Goal: Task Accomplishment & Management: Manage account settings

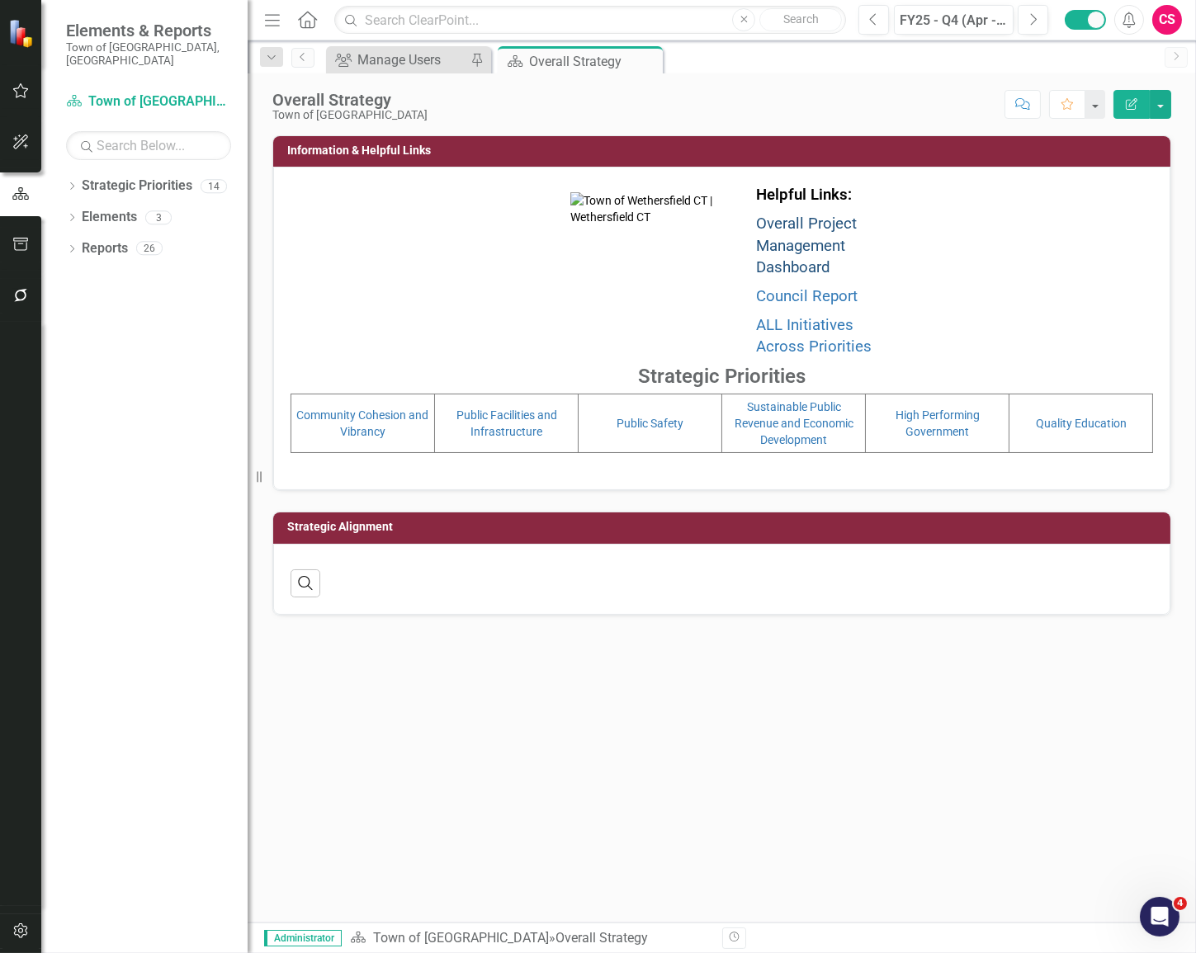
click at [791, 241] on link "Overall Project Management Dashboard" at bounding box center [806, 246] width 101 height 62
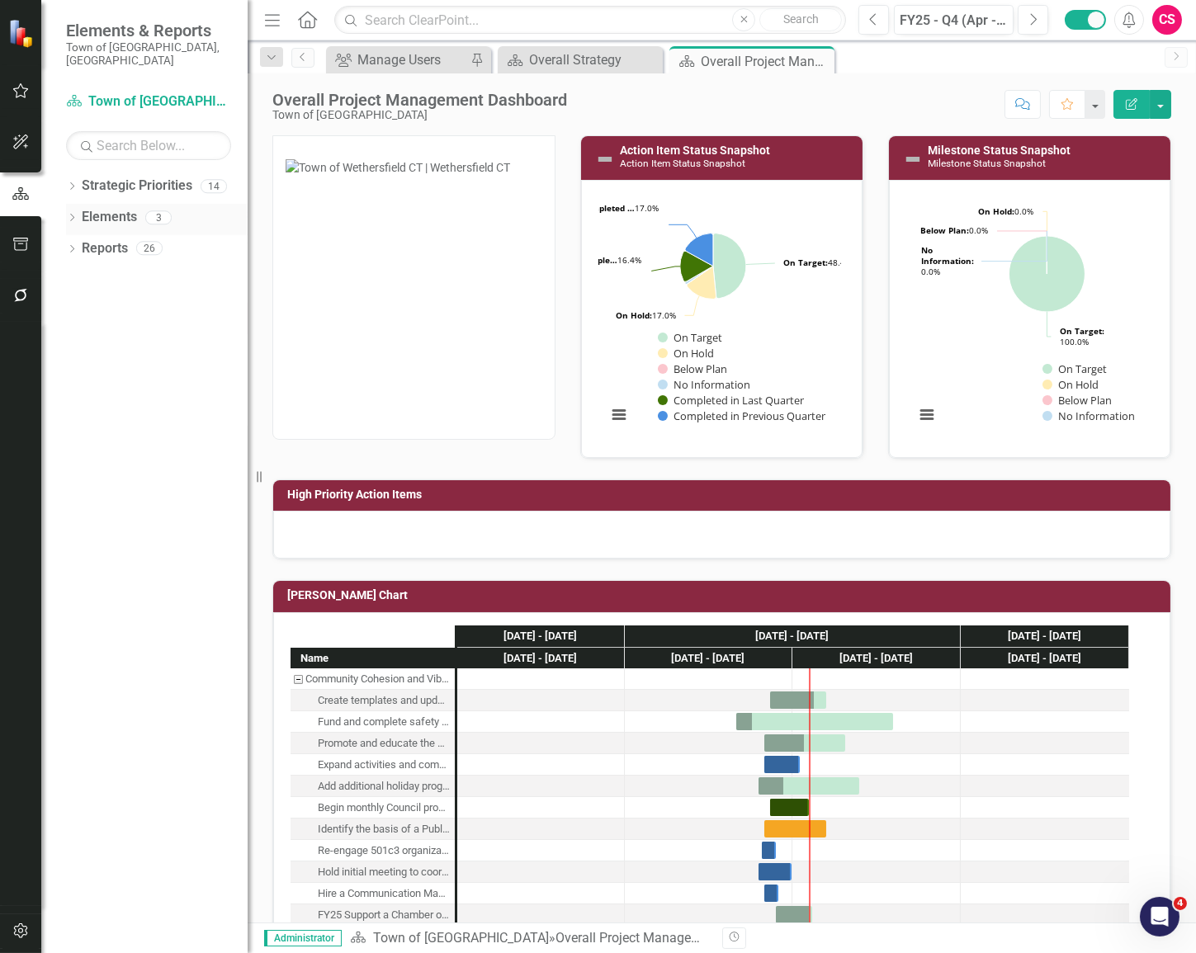
click at [106, 208] on link "Elements" at bounding box center [109, 217] width 55 height 19
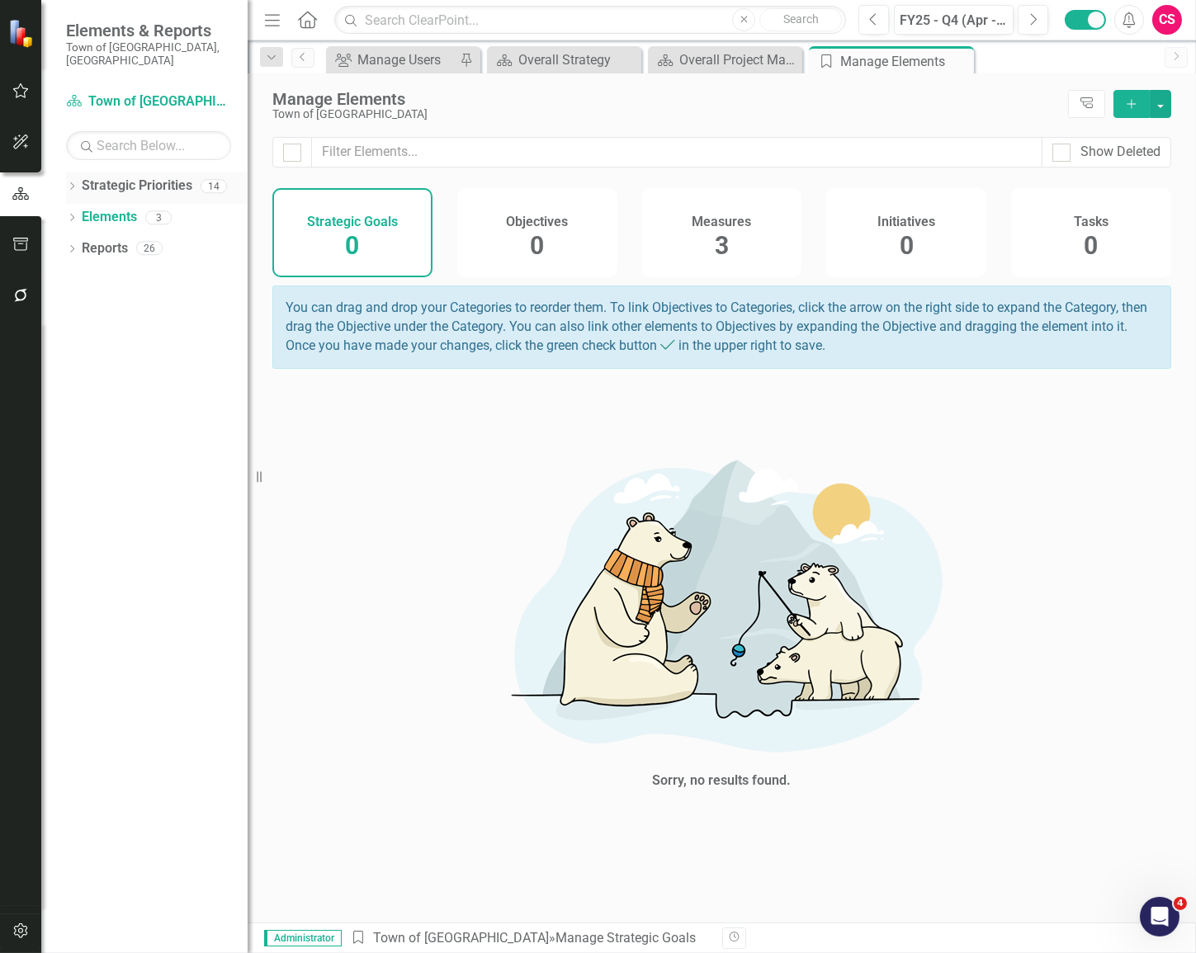
click at [73, 183] on icon "Dropdown" at bounding box center [72, 187] width 12 height 9
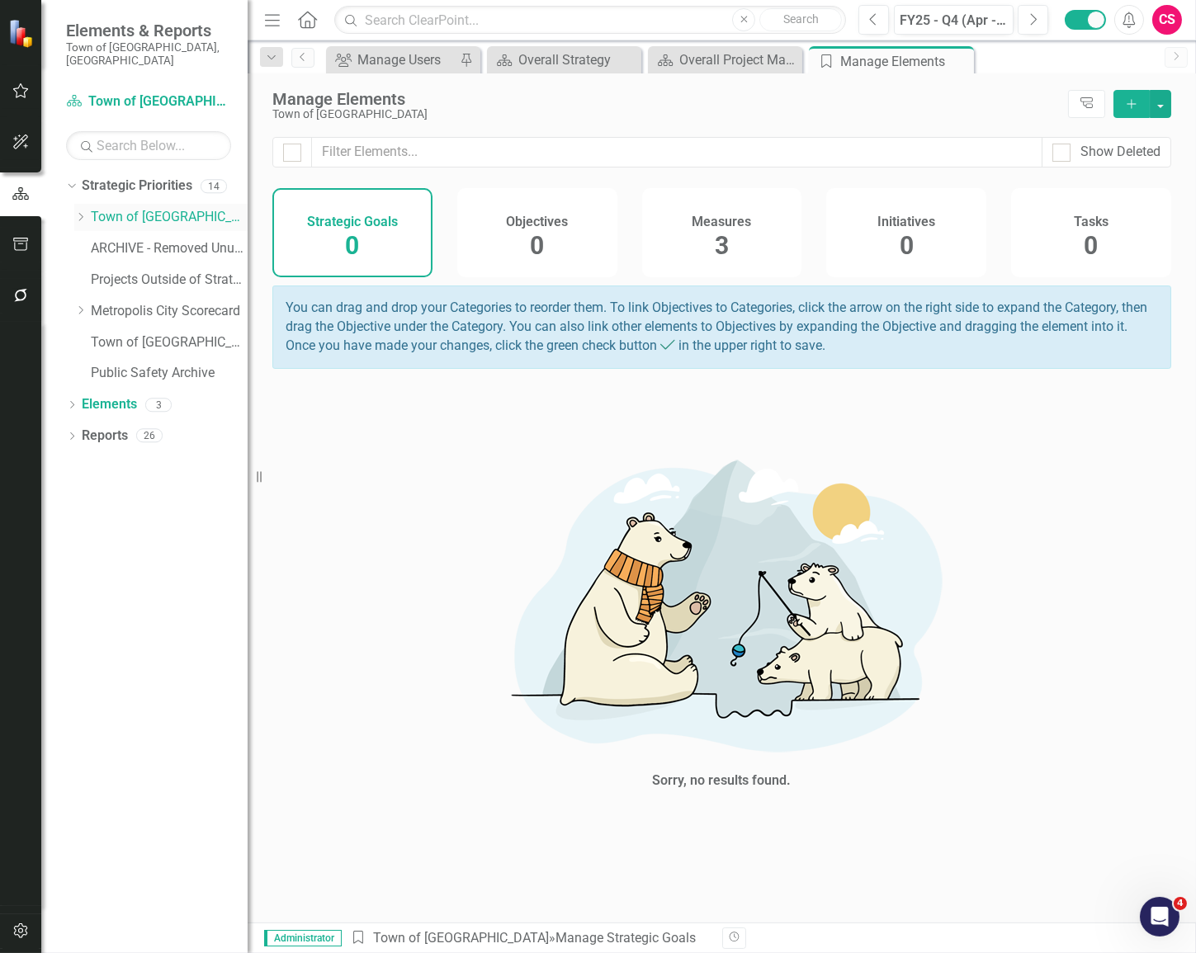
click at [78, 212] on icon "Dropdown" at bounding box center [80, 217] width 12 height 10
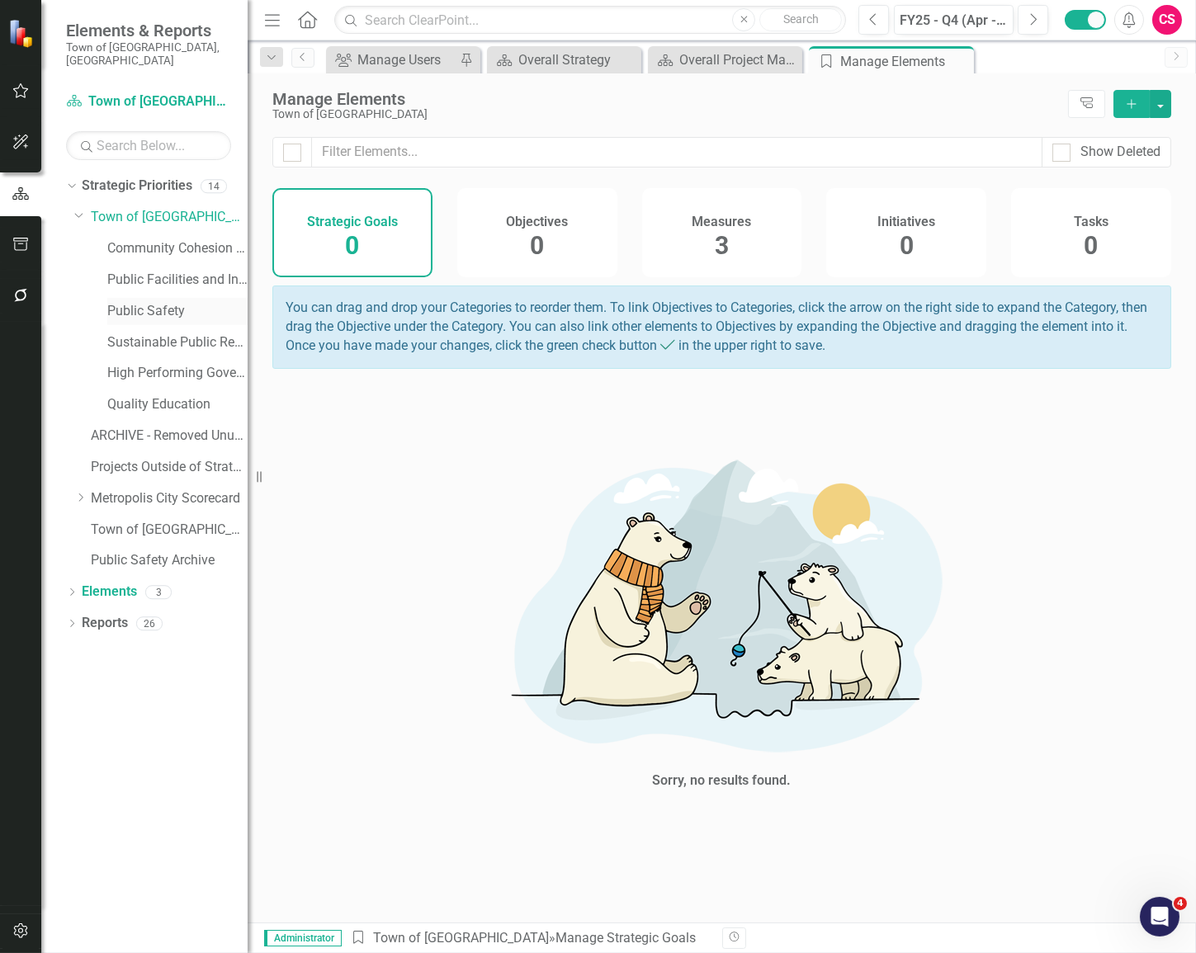
click at [181, 302] on link "Public Safety" at bounding box center [177, 311] width 140 height 19
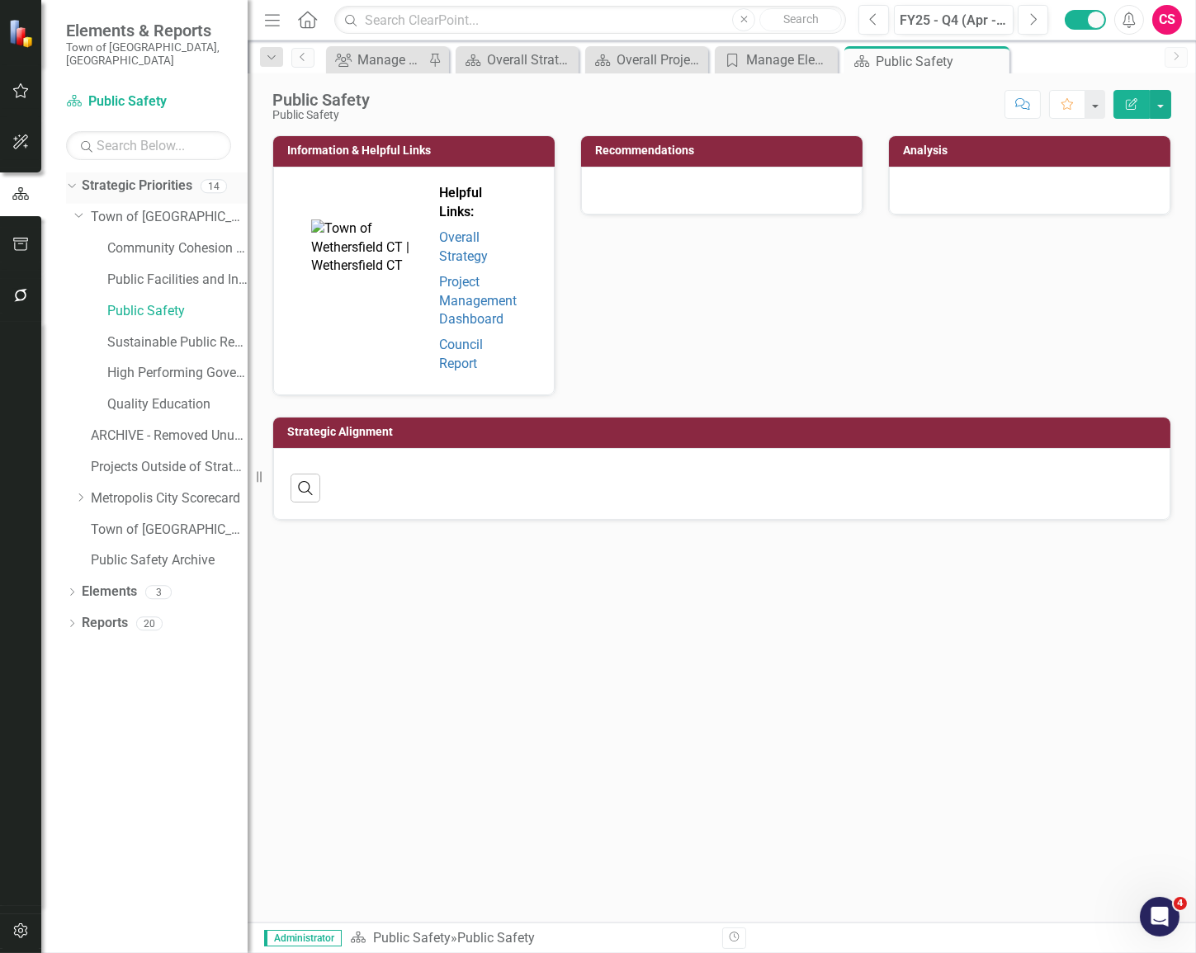
click at [73, 180] on icon "Dropdown" at bounding box center [69, 186] width 9 height 12
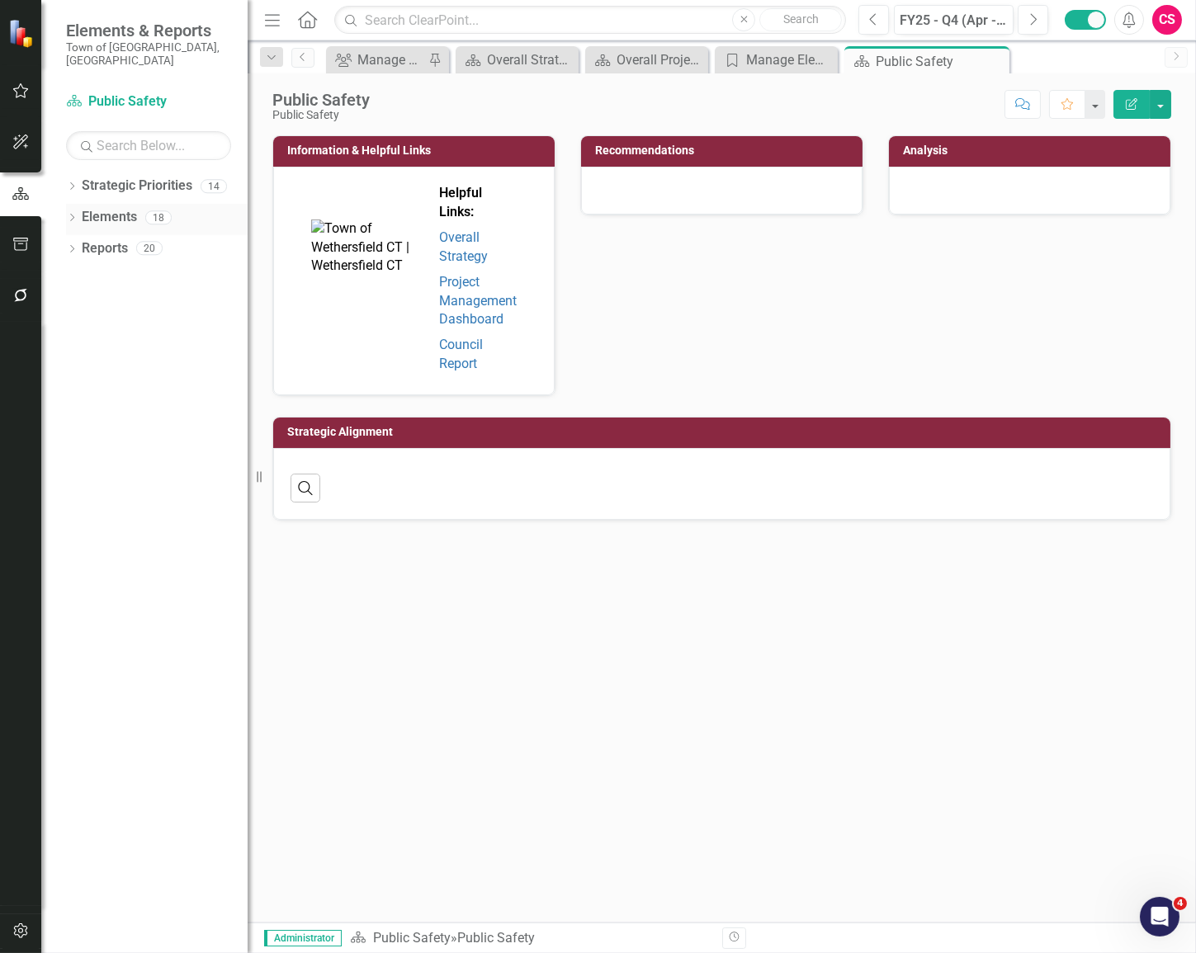
click at [87, 210] on link "Elements" at bounding box center [109, 217] width 55 height 19
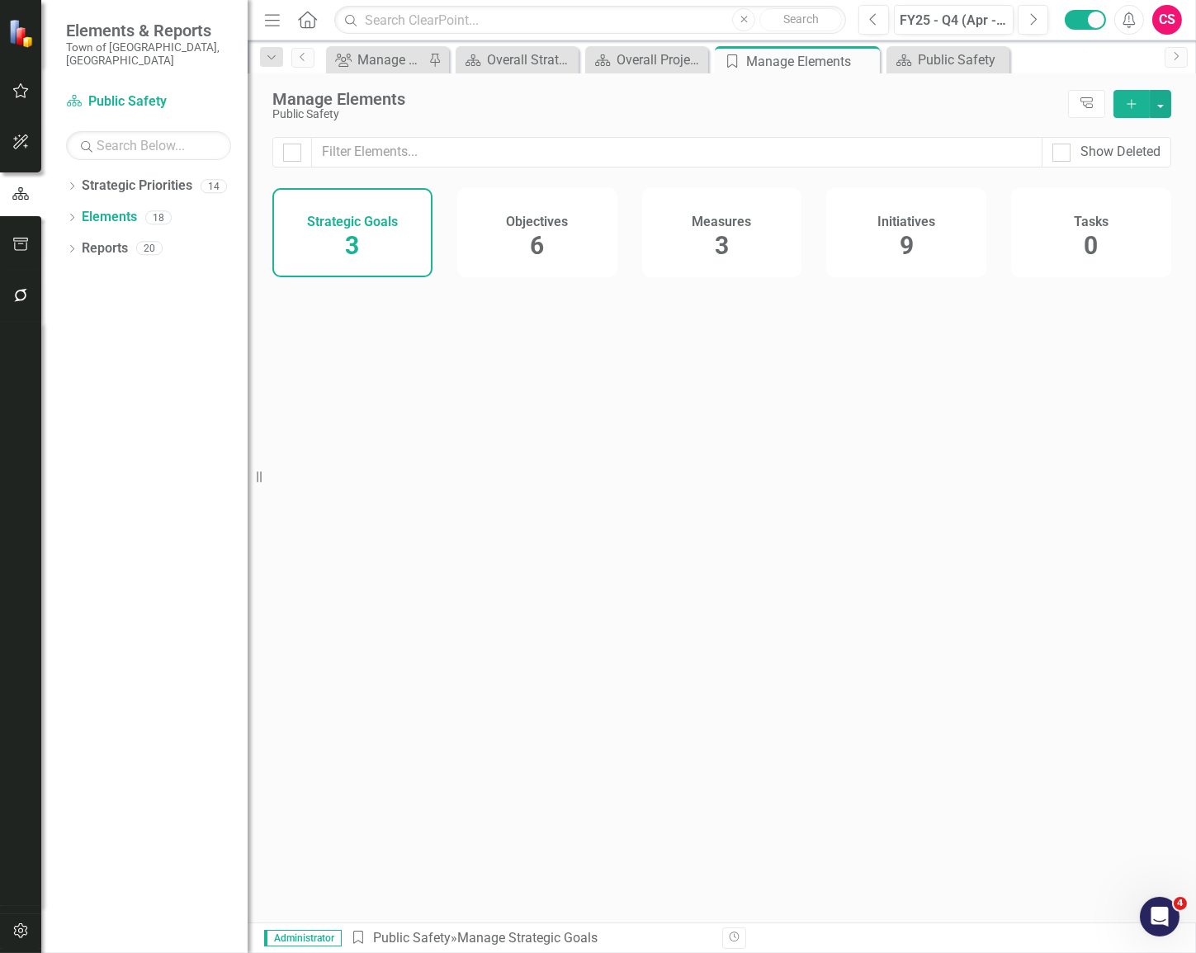
click at [678, 236] on div "Measures 3" at bounding box center [722, 232] width 160 height 89
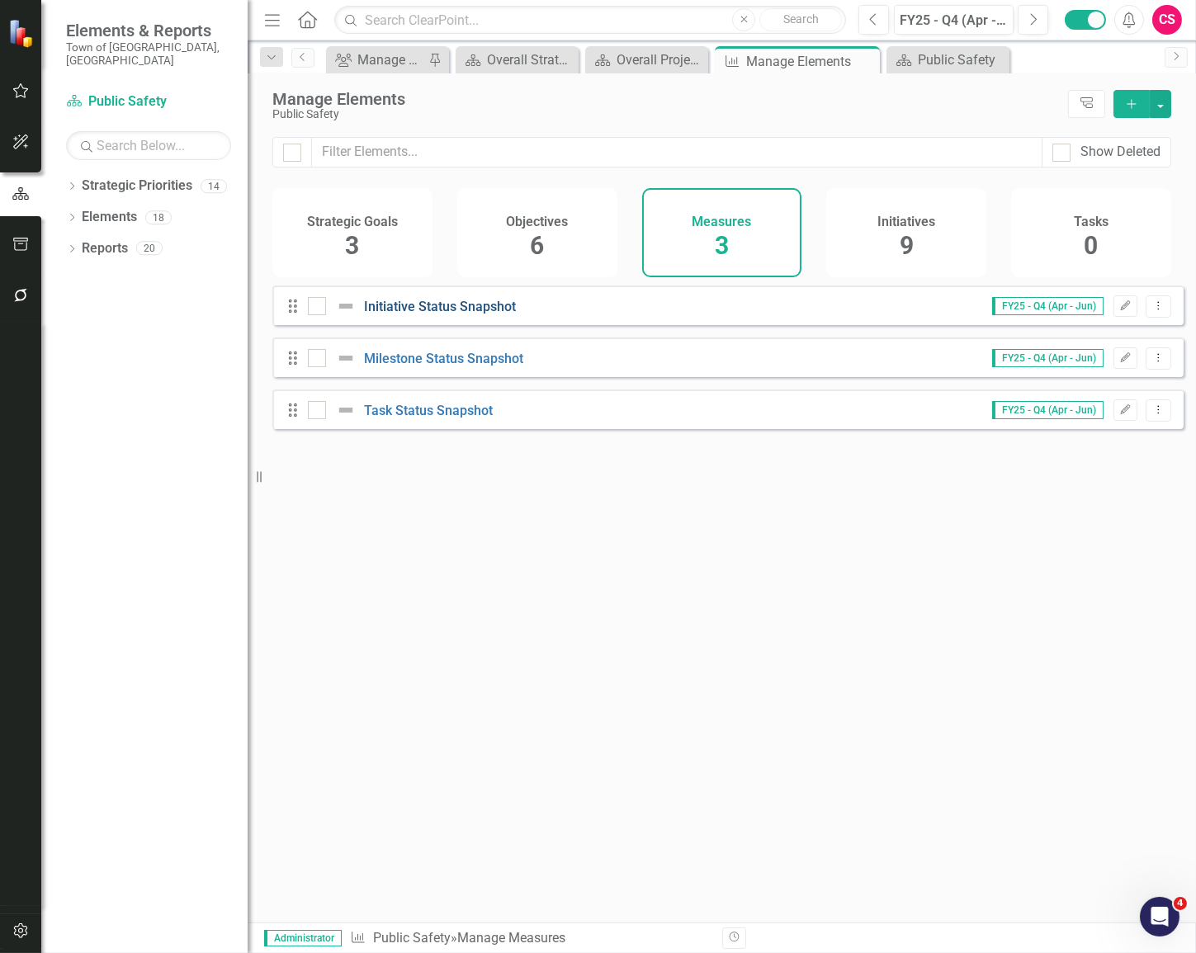
click at [475, 312] on link "Initiative Status Snapshot" at bounding box center [440, 307] width 152 height 16
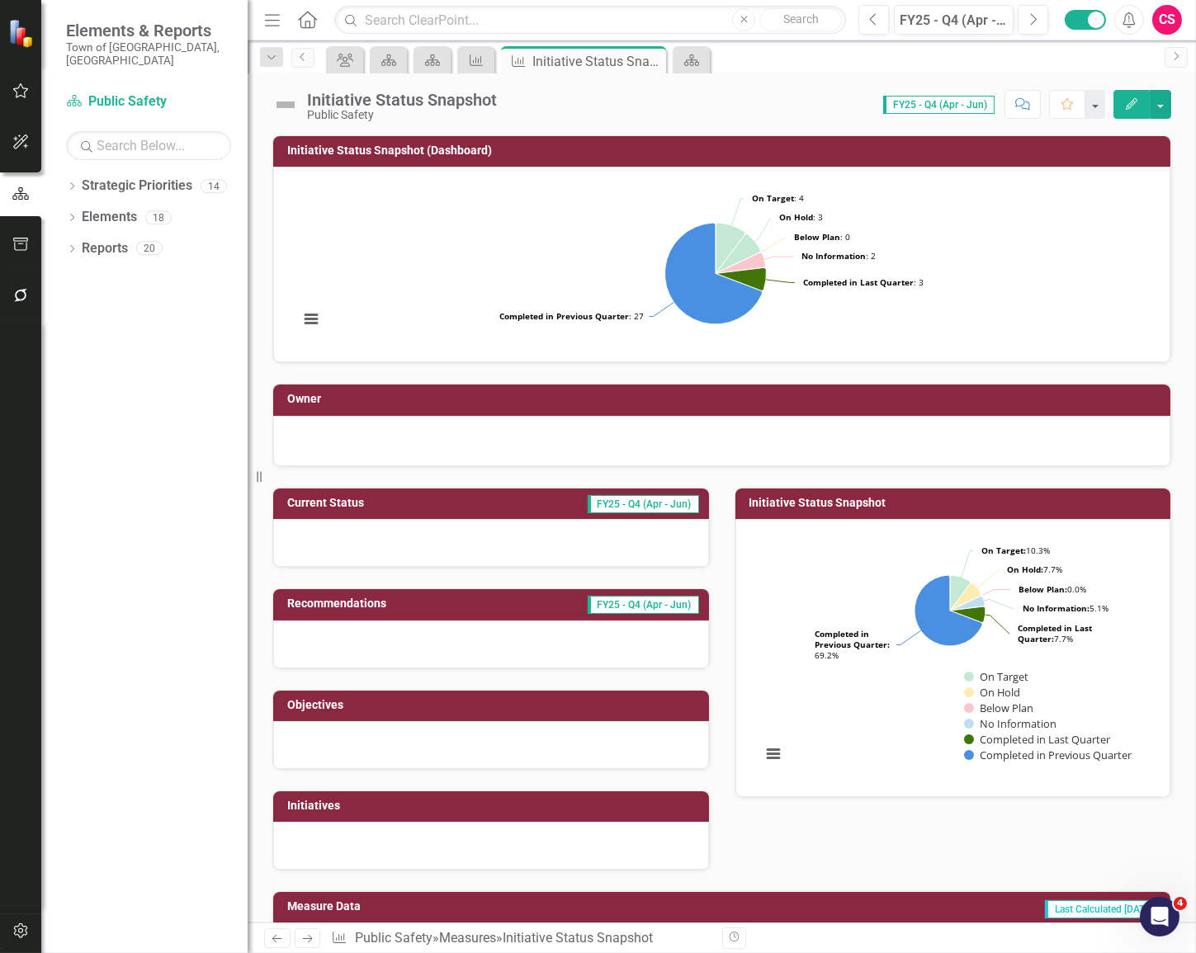
click at [868, 578] on rect "Interactive chart" at bounding box center [950, 656] width 394 height 248
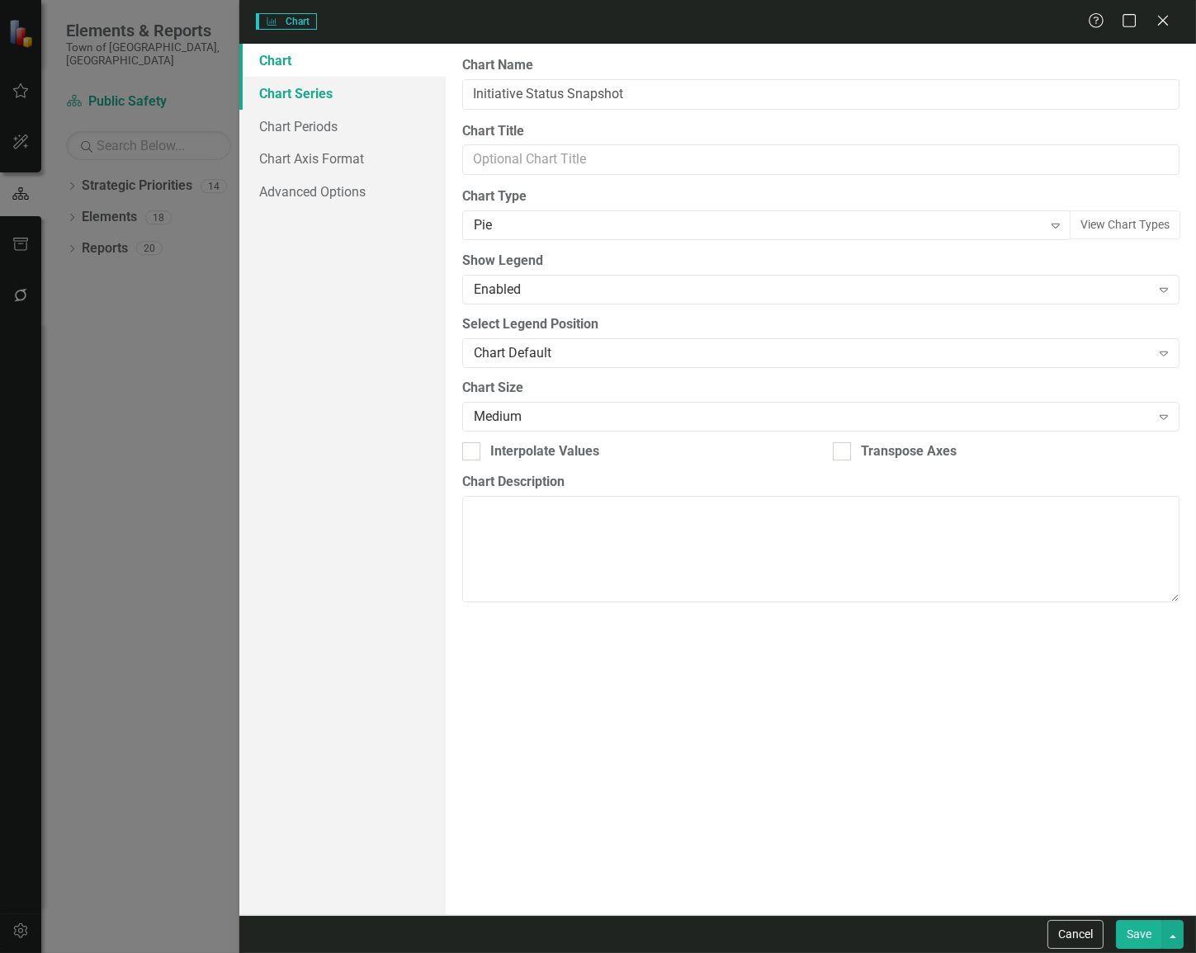
click at [343, 100] on link "Chart Series" at bounding box center [342, 93] width 206 height 33
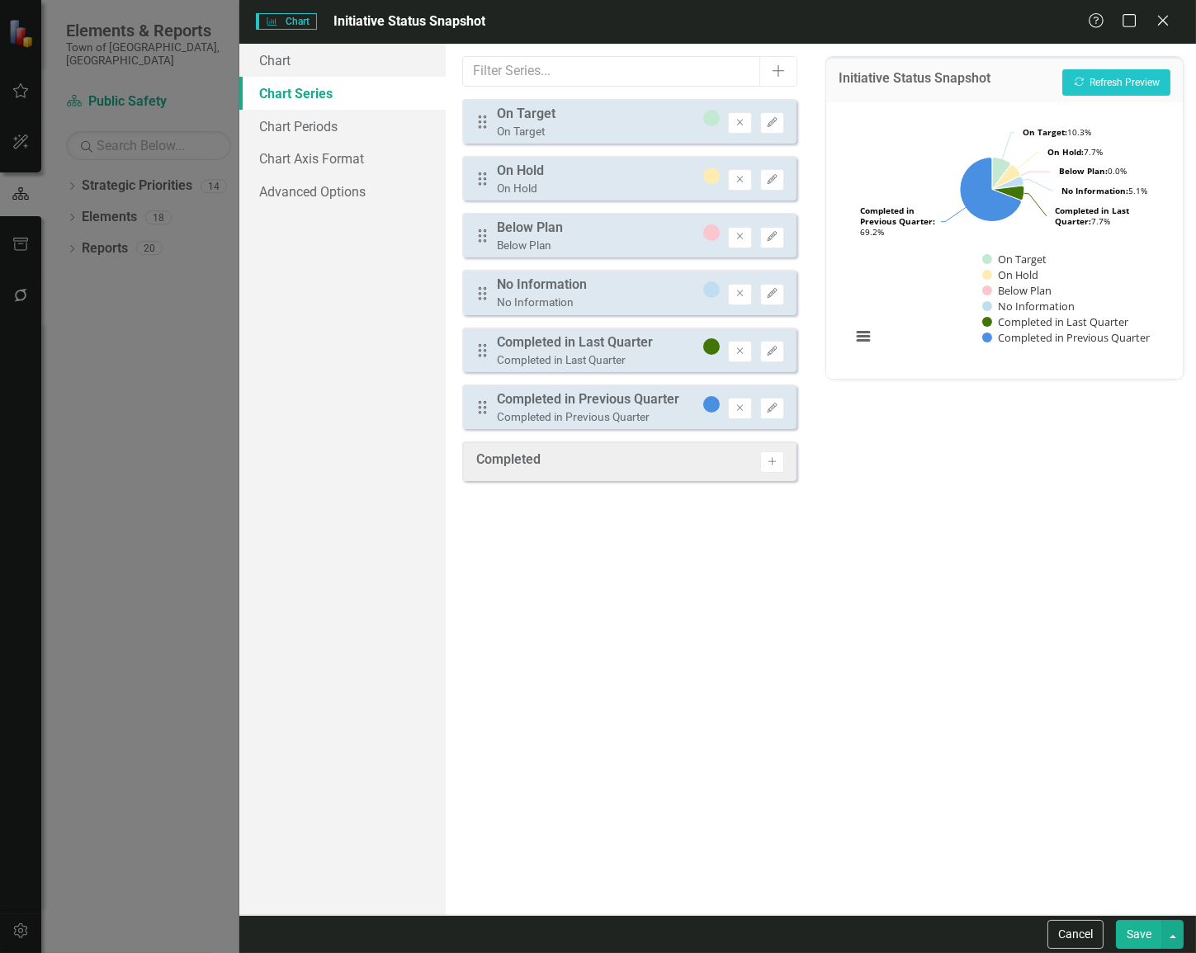
click at [989, 923] on button "Save" at bounding box center [1139, 934] width 46 height 29
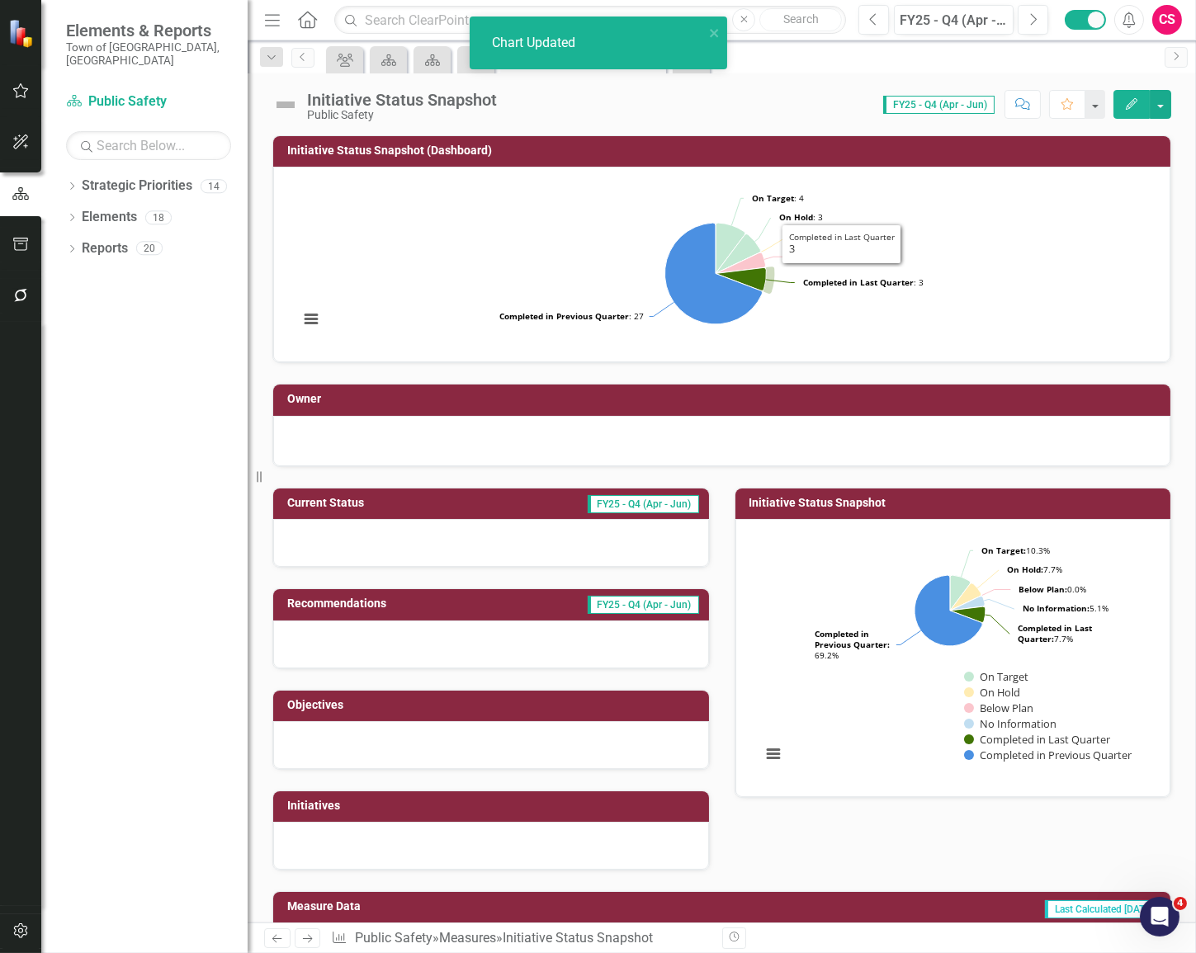
click at [841, 275] on rect "Interactive chart" at bounding box center [715, 262] width 850 height 165
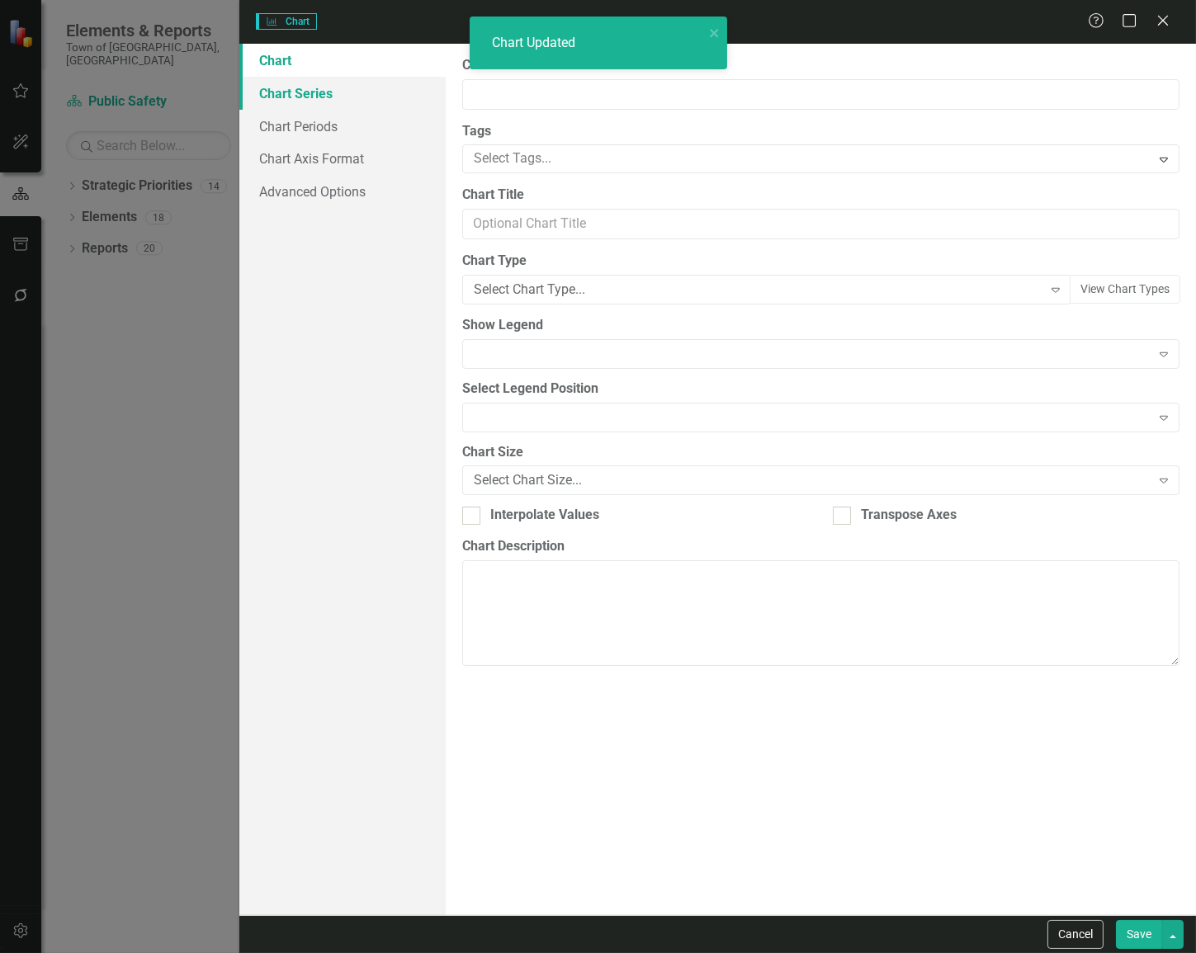
type input "Initiative Status Snapshot (Dashboard)"
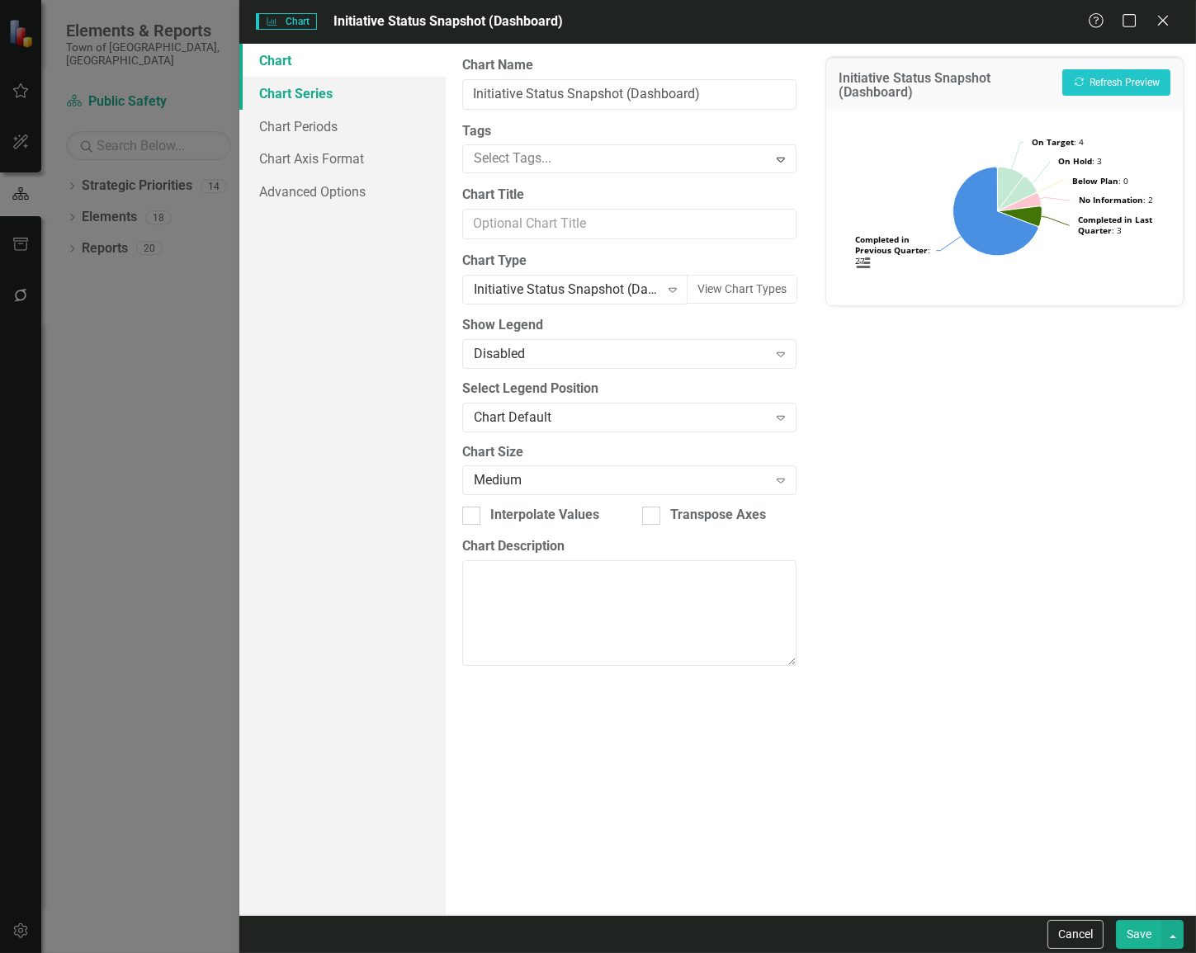
click at [305, 98] on link "Chart Series" at bounding box center [342, 93] width 206 height 33
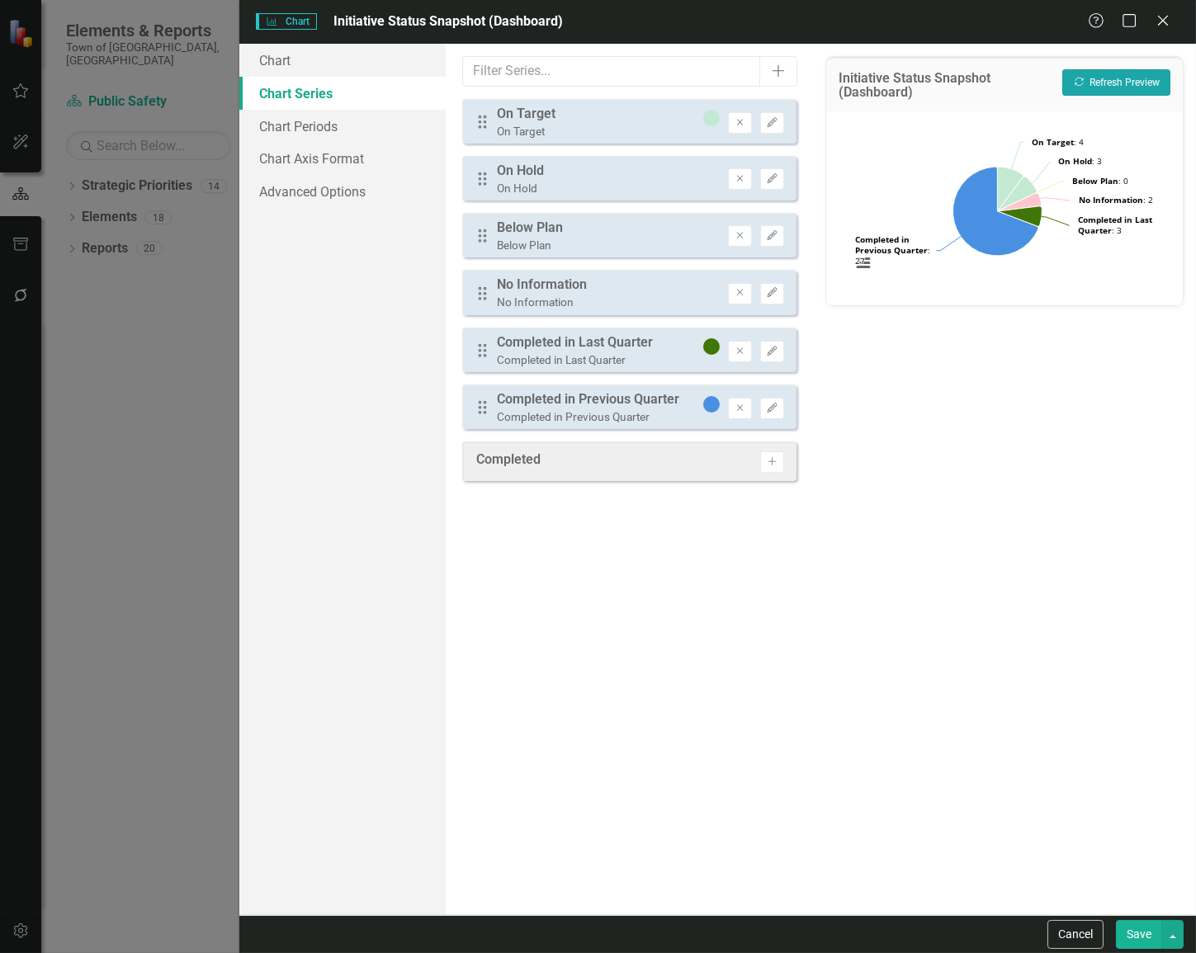
click at [989, 83] on button "Recalculate Refresh Preview" at bounding box center [1116, 82] width 108 height 26
click at [773, 184] on button "Edit" at bounding box center [772, 178] width 24 height 21
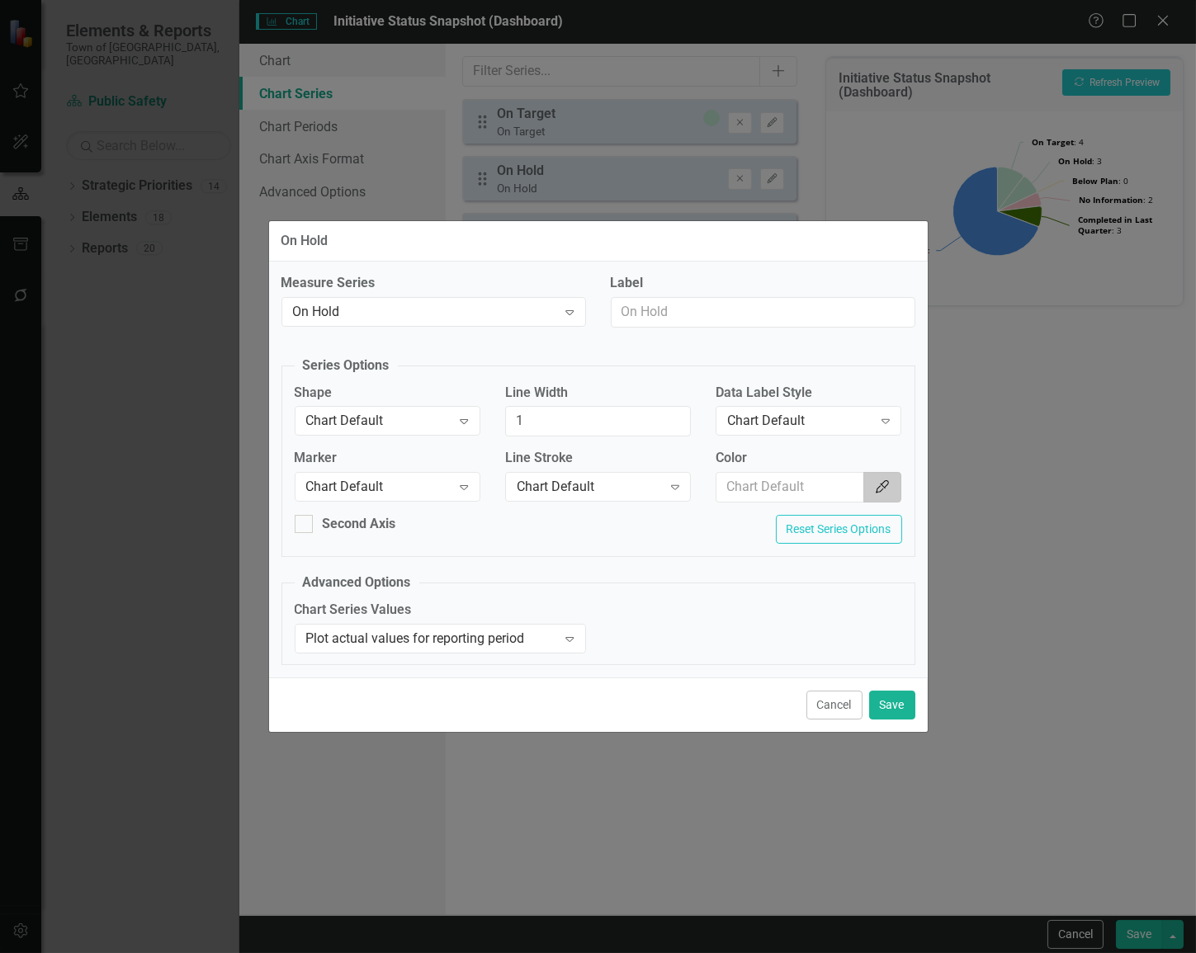
click at [883, 485] on icon "Color Picker" at bounding box center [882, 486] width 17 height 13
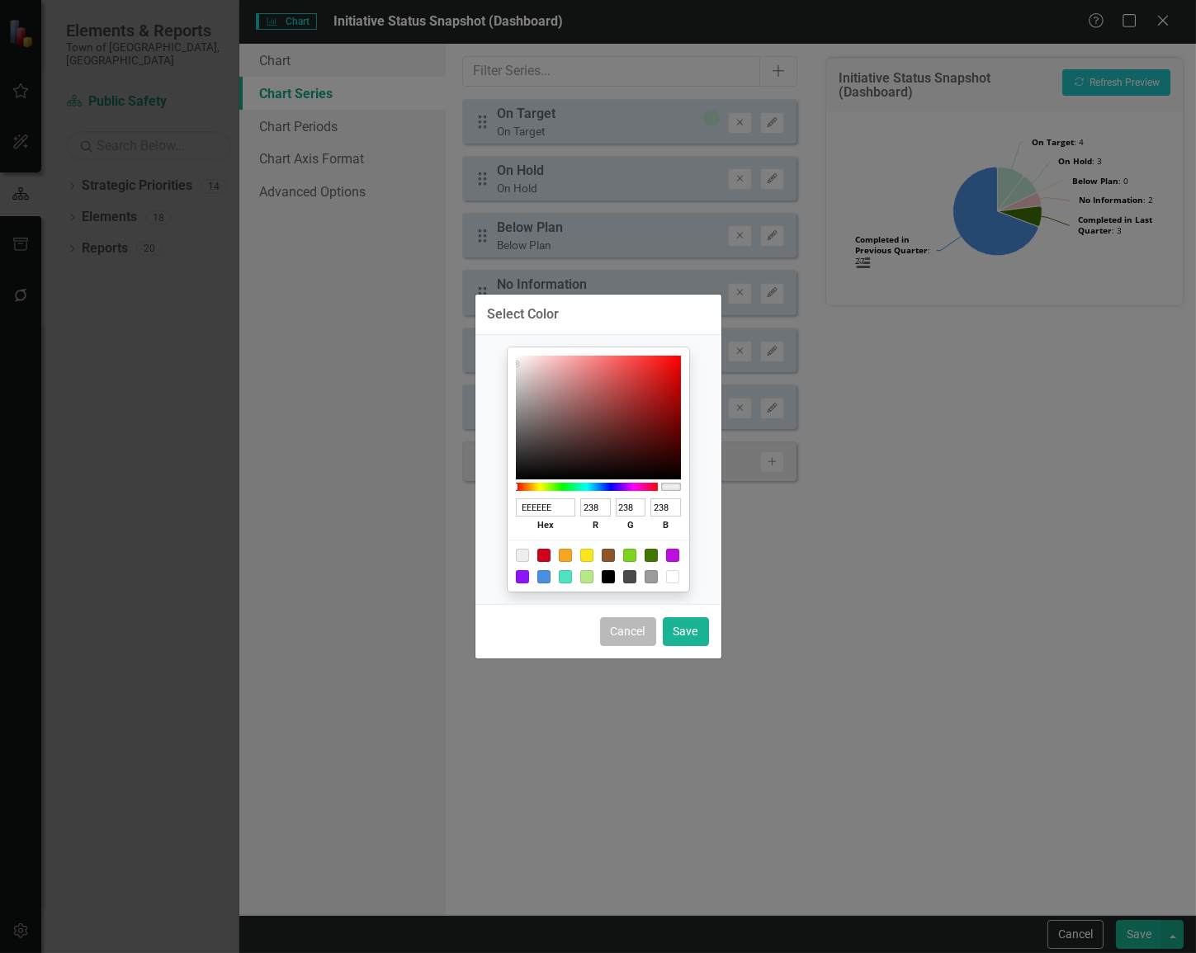
click at [639, 635] on button "Cancel" at bounding box center [628, 631] width 56 height 29
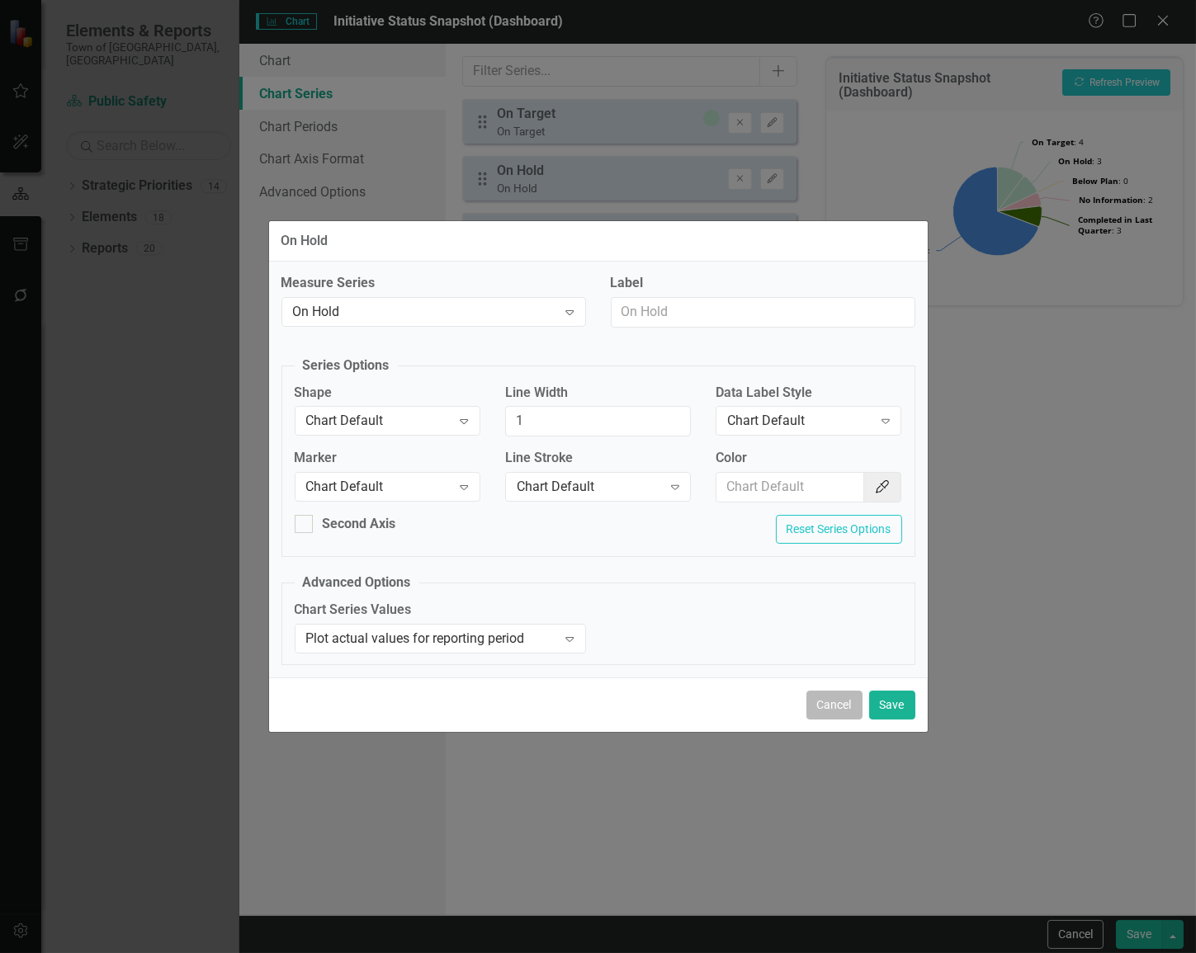
click at [843, 701] on button "Cancel" at bounding box center [834, 705] width 56 height 29
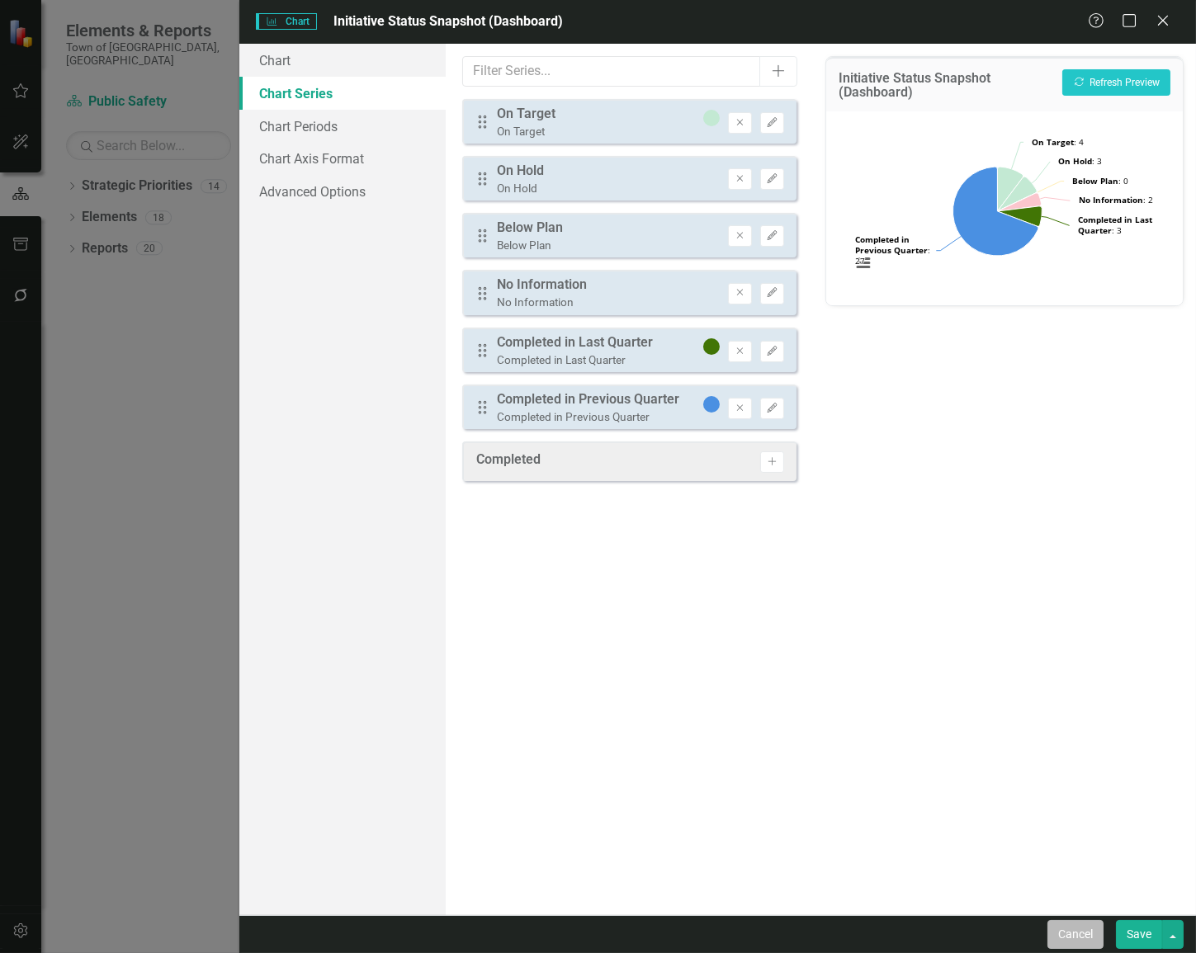
click at [989, 931] on button "Cancel" at bounding box center [1075, 934] width 56 height 29
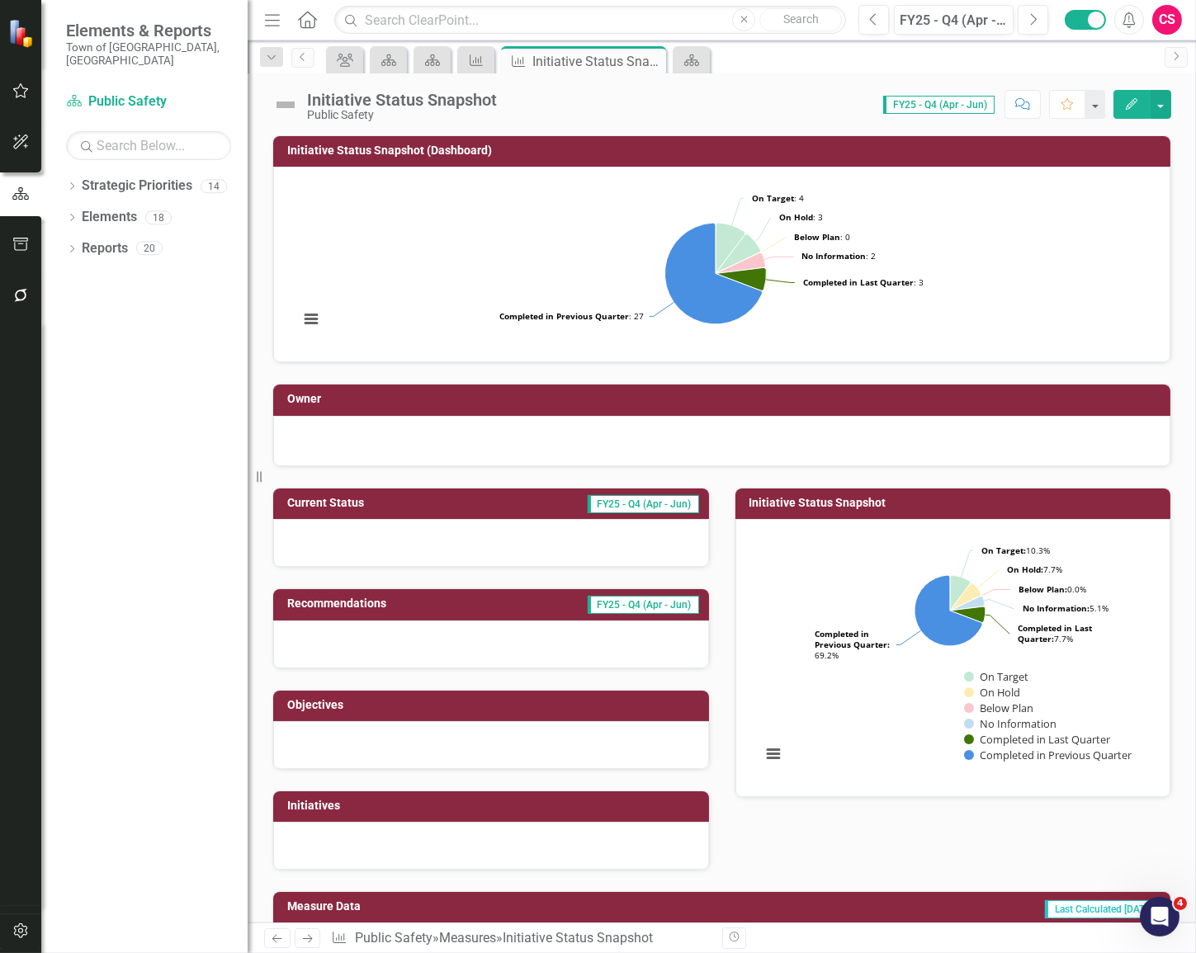
click at [841, 598] on rect "Interactive chart" at bounding box center [950, 656] width 394 height 248
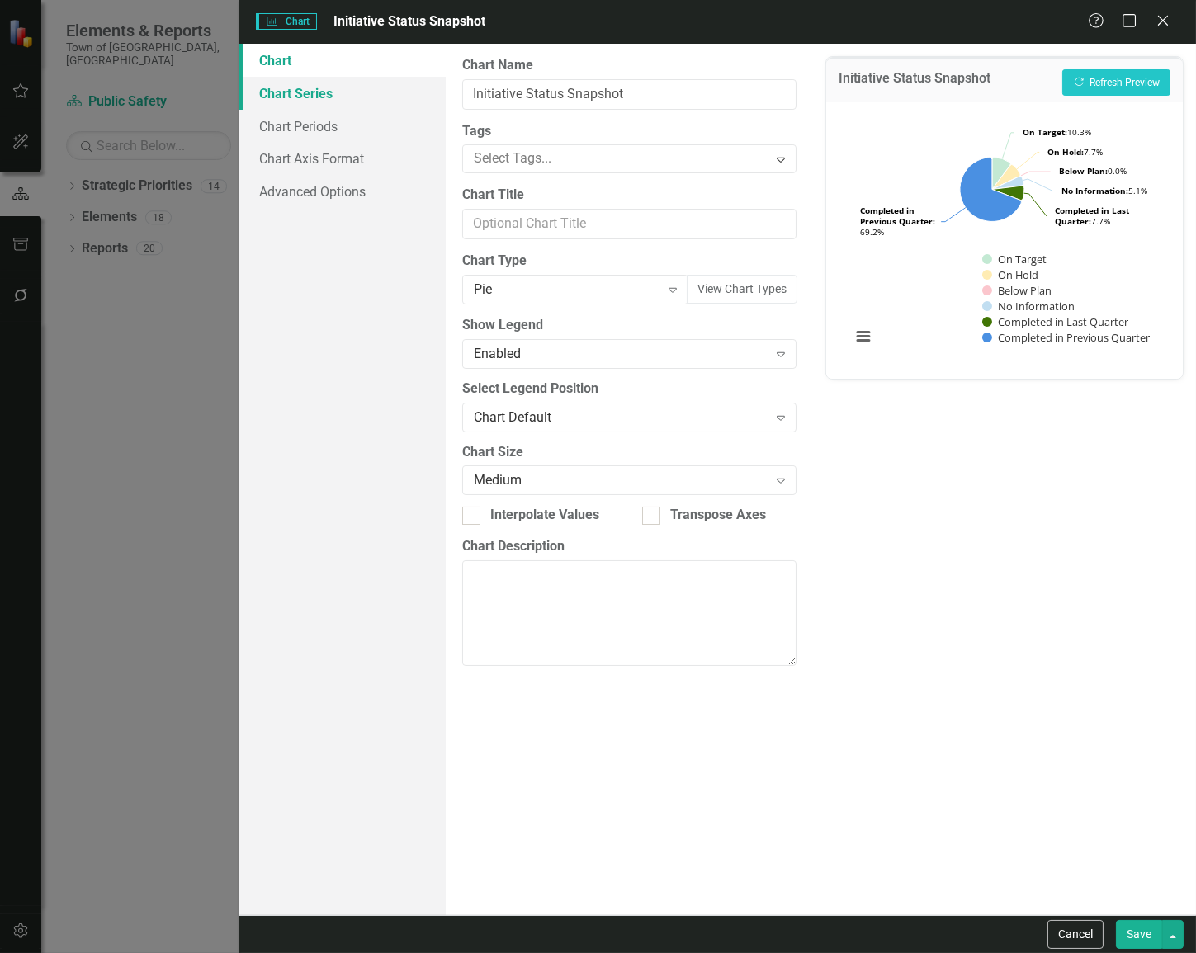
click at [332, 85] on link "Chart Series" at bounding box center [342, 93] width 206 height 33
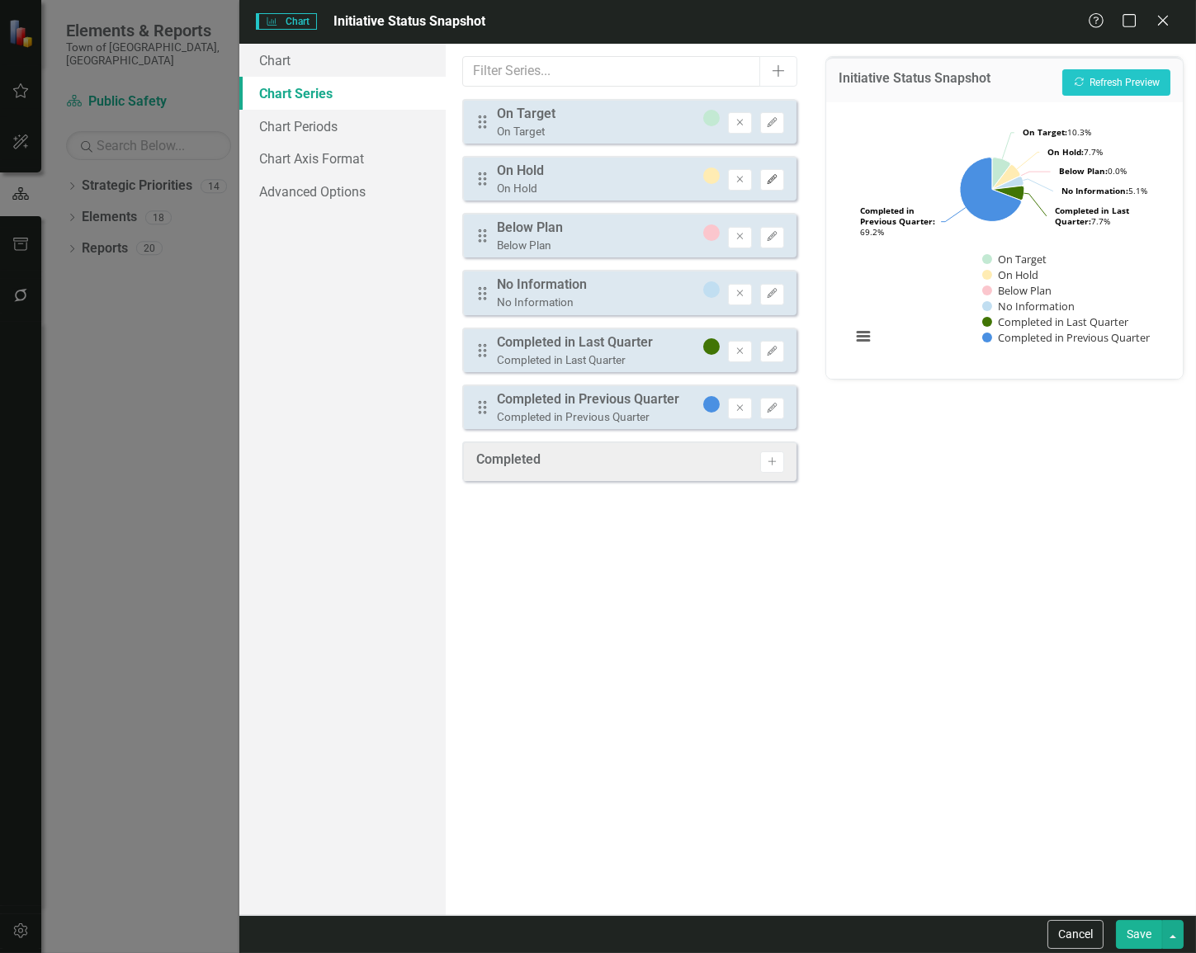
click at [772, 187] on button "Edit" at bounding box center [772, 179] width 24 height 21
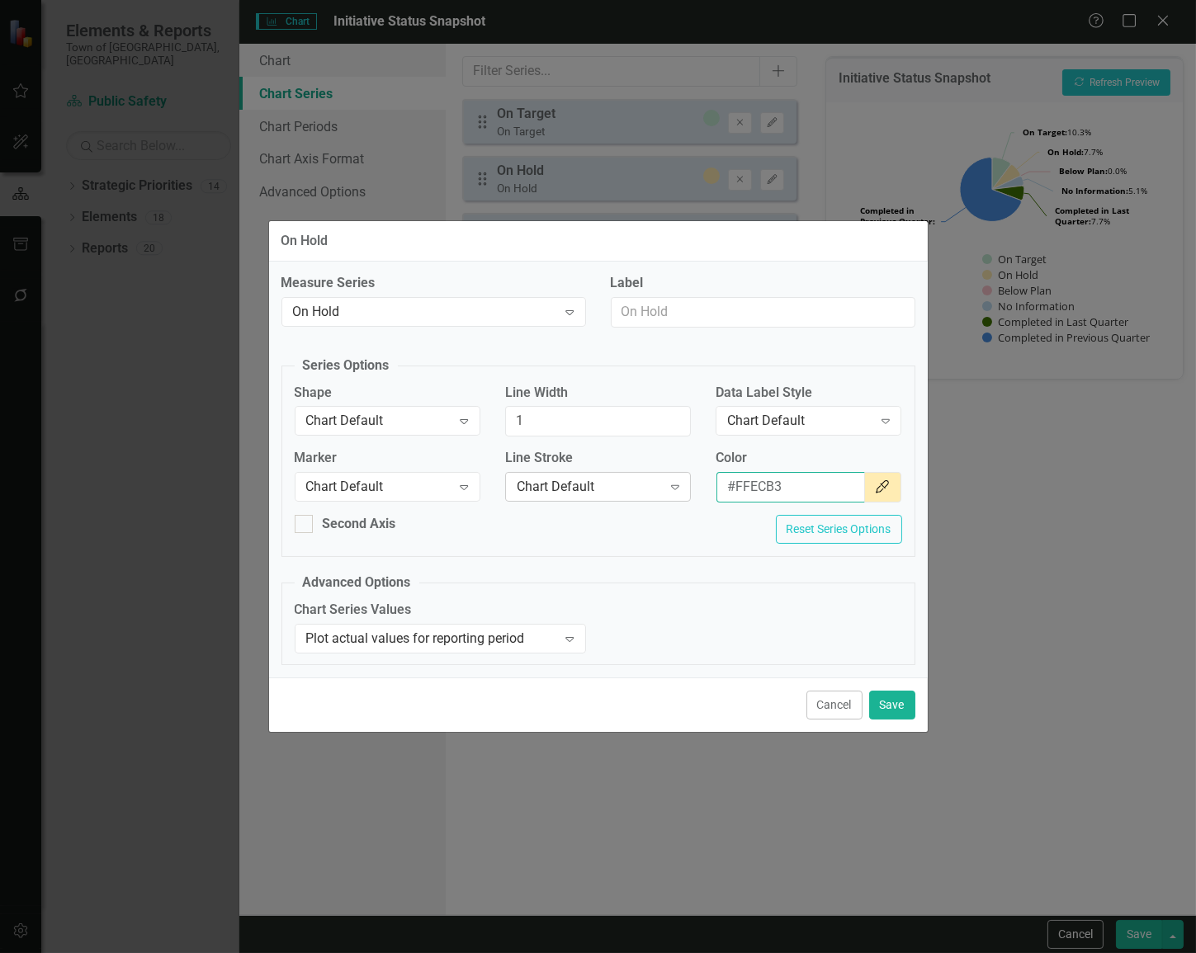
drag, startPoint x: 794, startPoint y: 486, endPoint x: 678, endPoint y: 482, distance: 116.4
click at [678, 482] on div "Marker Chart Default Expand Line Stroke Chart Default Expand Color #FFECB3 Colo…" at bounding box center [598, 482] width 632 height 66
click at [824, 697] on button "Cancel" at bounding box center [834, 705] width 56 height 29
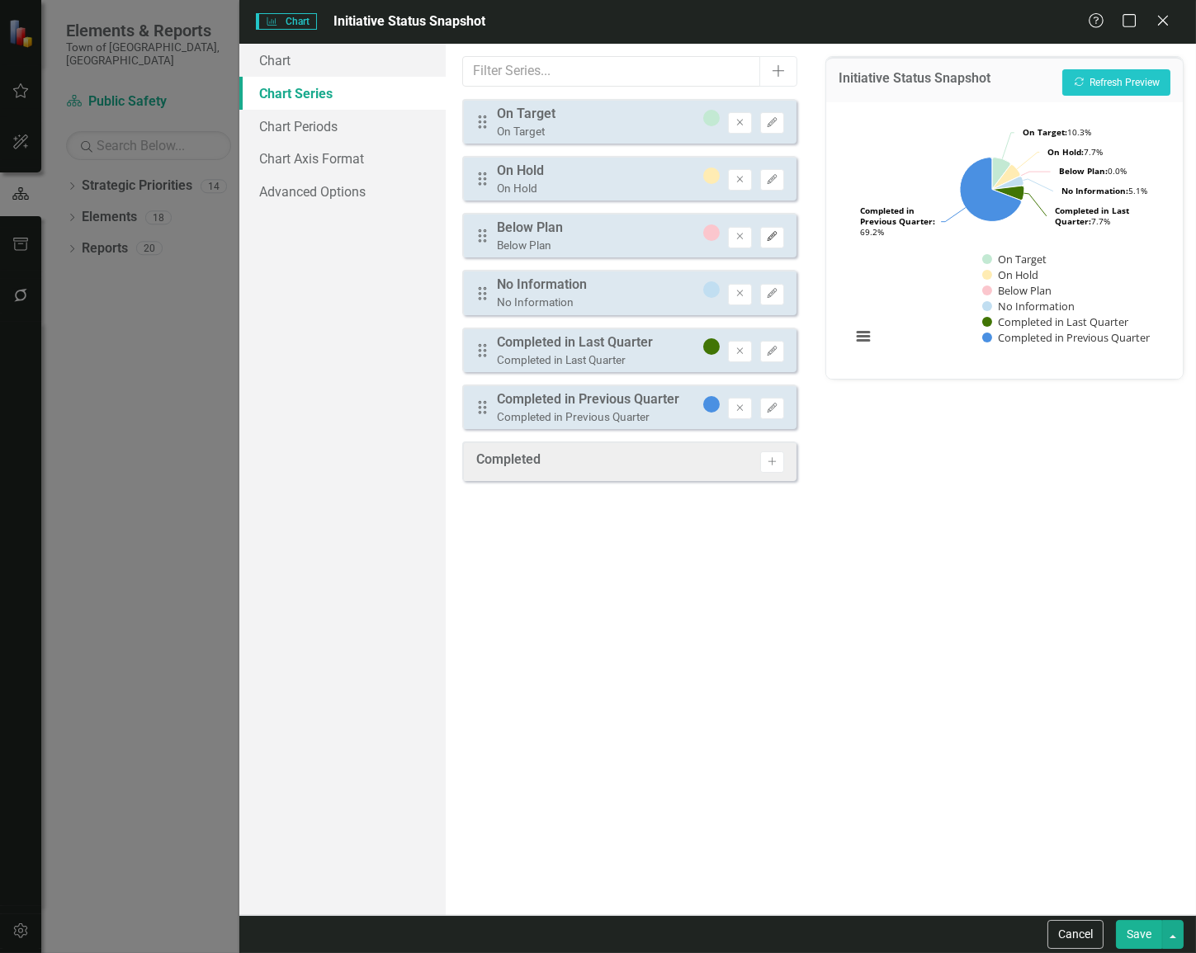
click at [776, 239] on icon "Edit" at bounding box center [772, 237] width 12 height 10
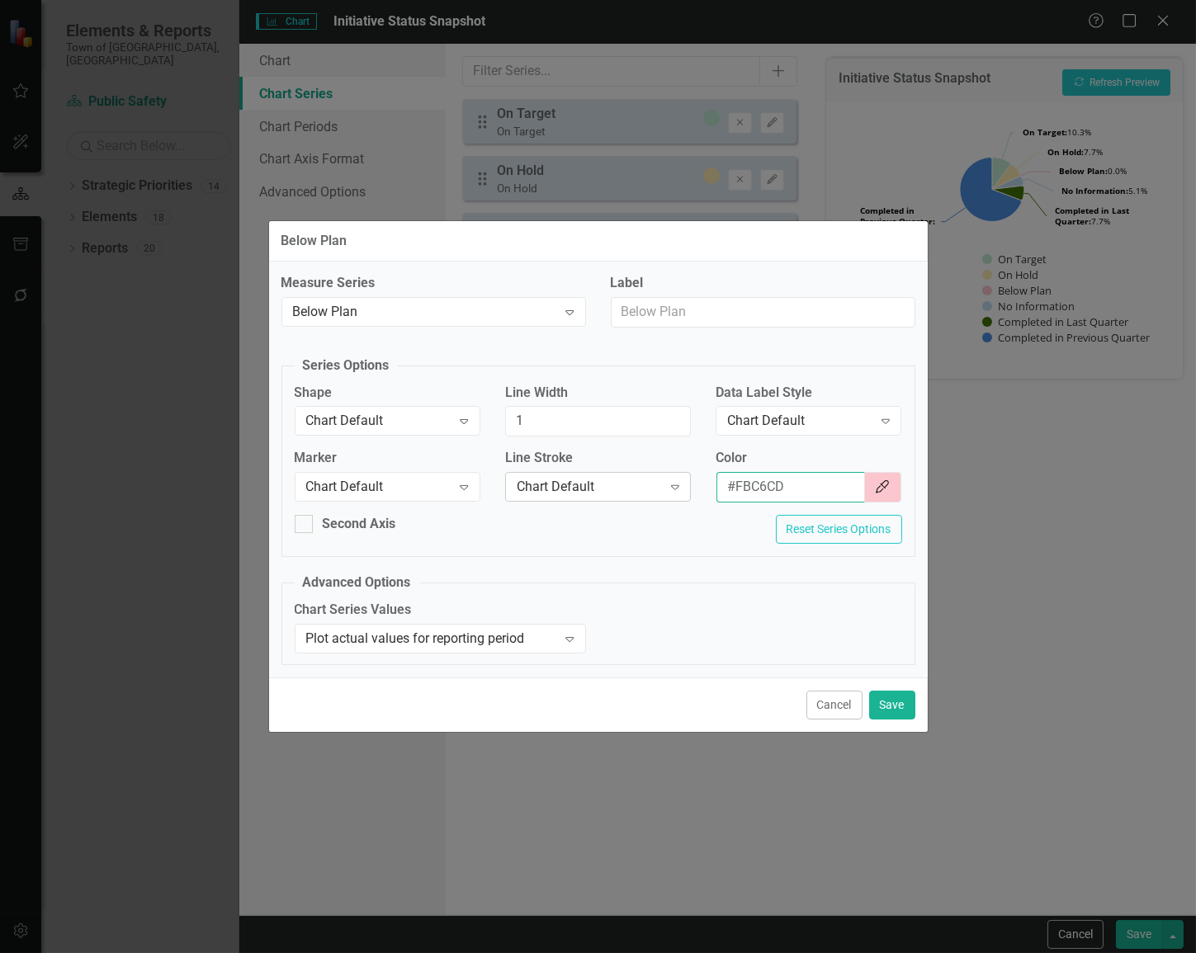
drag, startPoint x: 774, startPoint y: 486, endPoint x: 631, endPoint y: 477, distance: 143.1
click at [631, 477] on div "Marker Chart Default Expand Line Stroke Chart Default Expand Color #FBC6CD Colo…" at bounding box center [598, 482] width 632 height 66
click at [832, 697] on button "Cancel" at bounding box center [834, 705] width 56 height 29
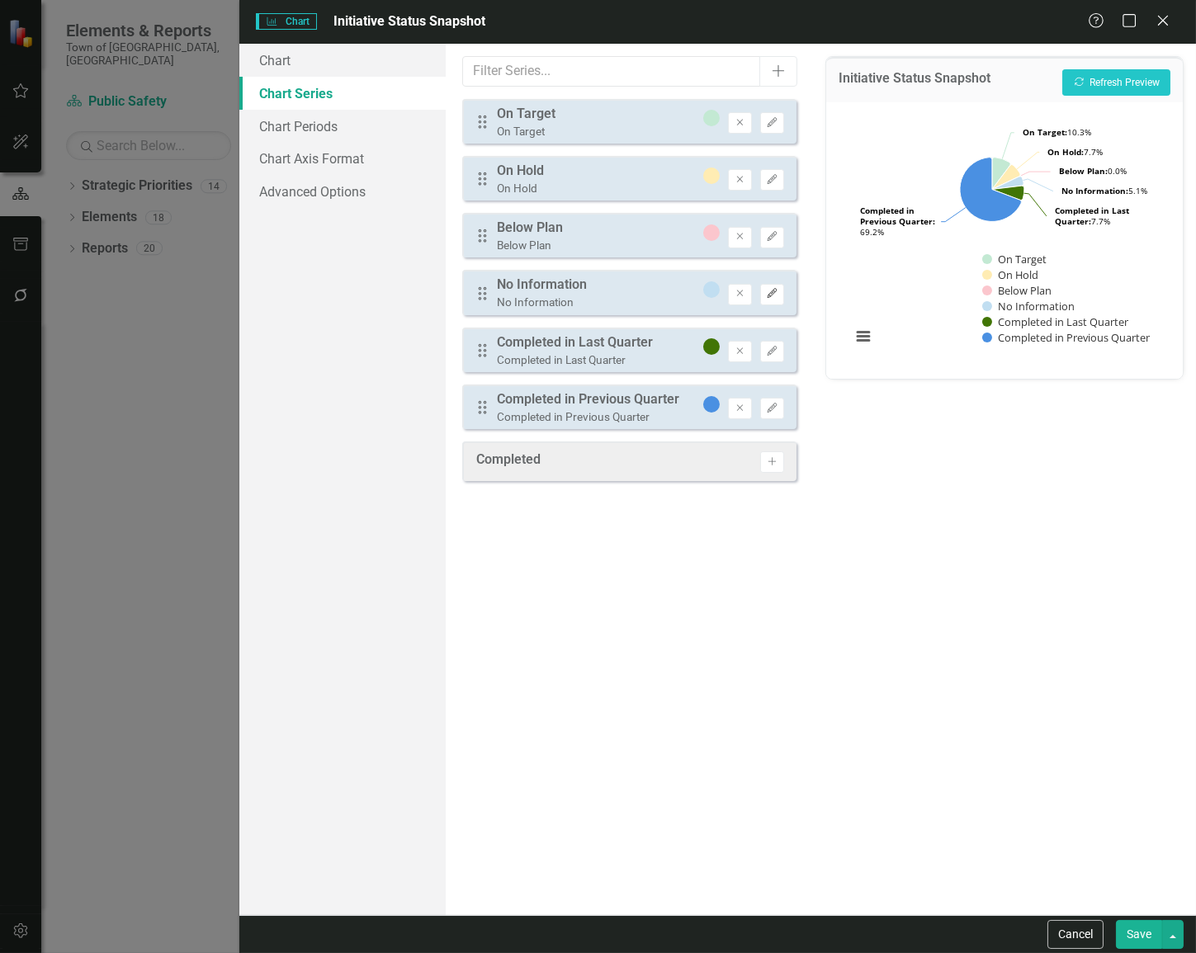
click at [773, 294] on icon "Edit" at bounding box center [772, 294] width 12 height 10
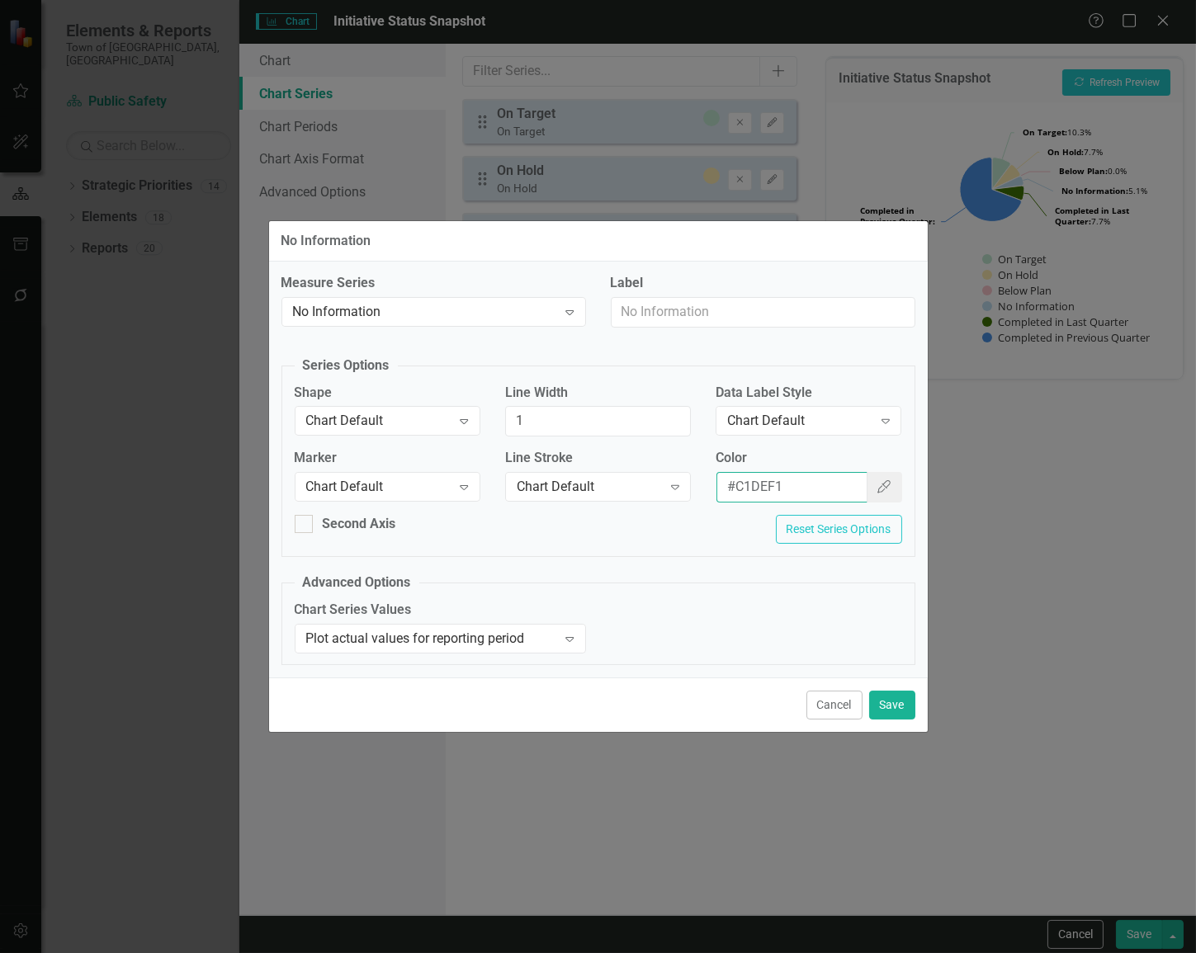
drag, startPoint x: 830, startPoint y: 491, endPoint x: 618, endPoint y: 465, distance: 213.7
click at [619, 465] on div "Marker Chart Default Expand Line Stroke Chart Default Expand Color #C1DEF1 Colo…" at bounding box center [598, 482] width 632 height 66
click at [827, 700] on button "Cancel" at bounding box center [834, 705] width 56 height 29
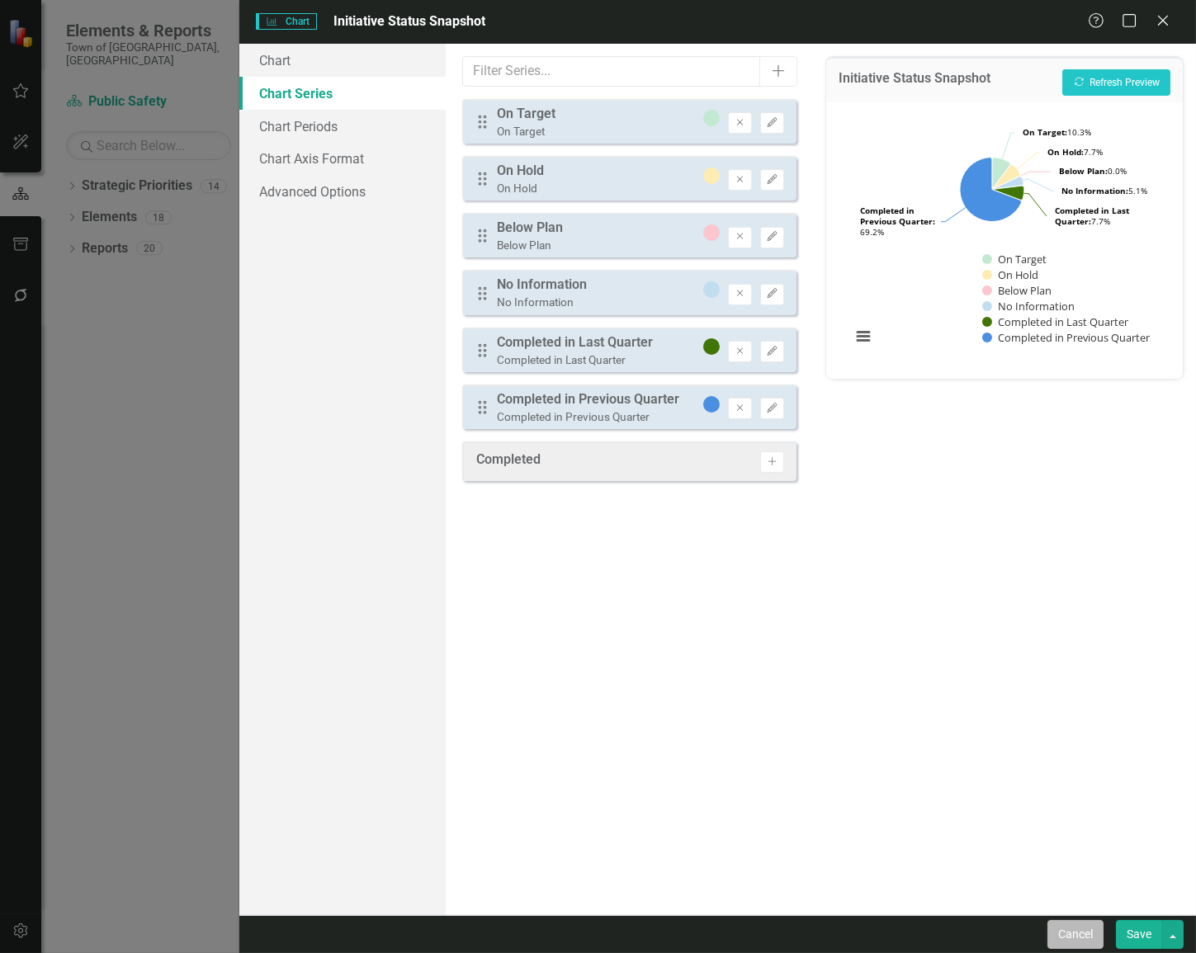
click at [989, 931] on button "Cancel" at bounding box center [1075, 934] width 56 height 29
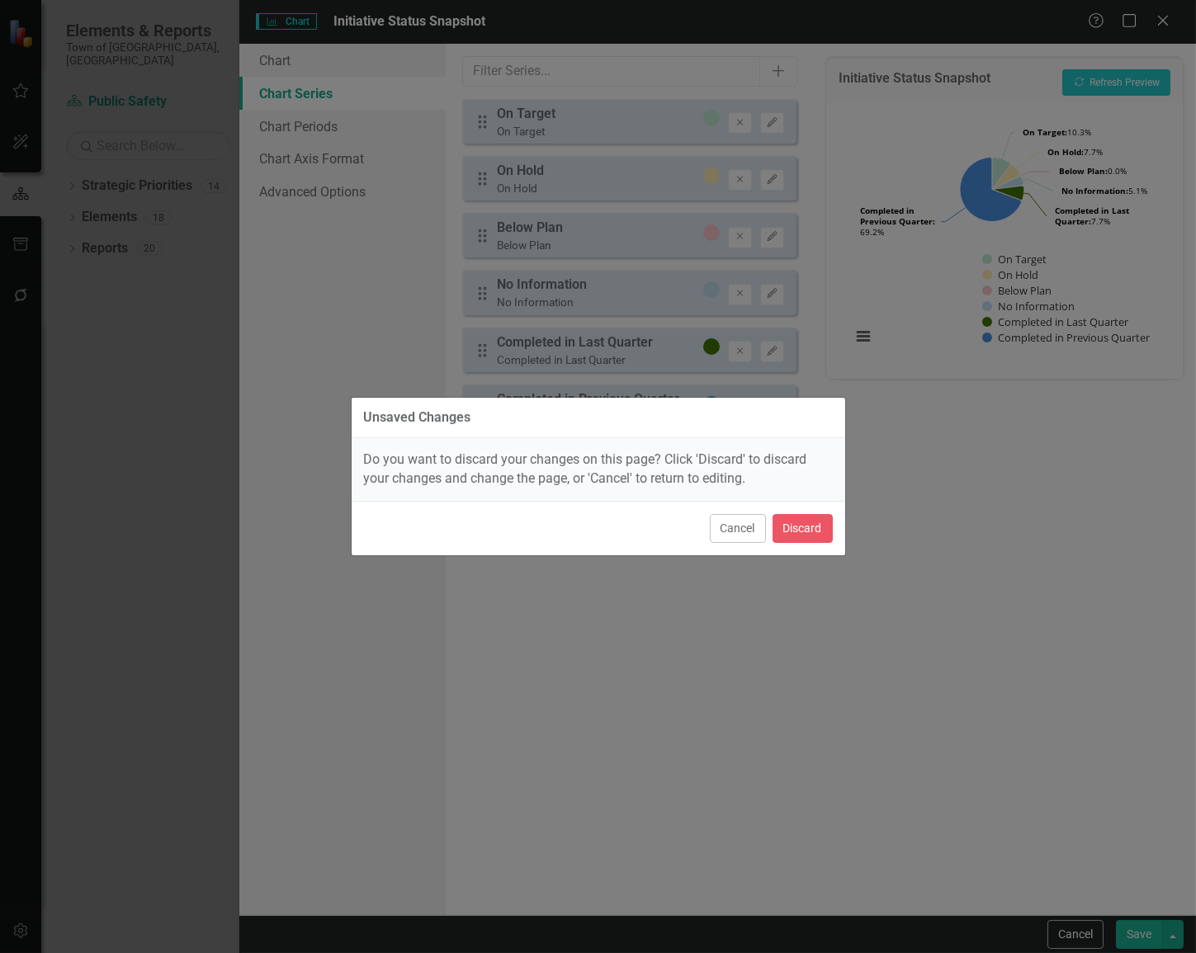
click at [794, 505] on div "Cancel Discard" at bounding box center [599, 528] width 494 height 54
click at [786, 521] on button "Discard" at bounding box center [802, 528] width 60 height 29
click at [792, 529] on div "Chart Pie chart with 6 slices. Initiative Status Snapshot (Chart Type: Pie) Plo…" at bounding box center [952, 667] width 437 height 276
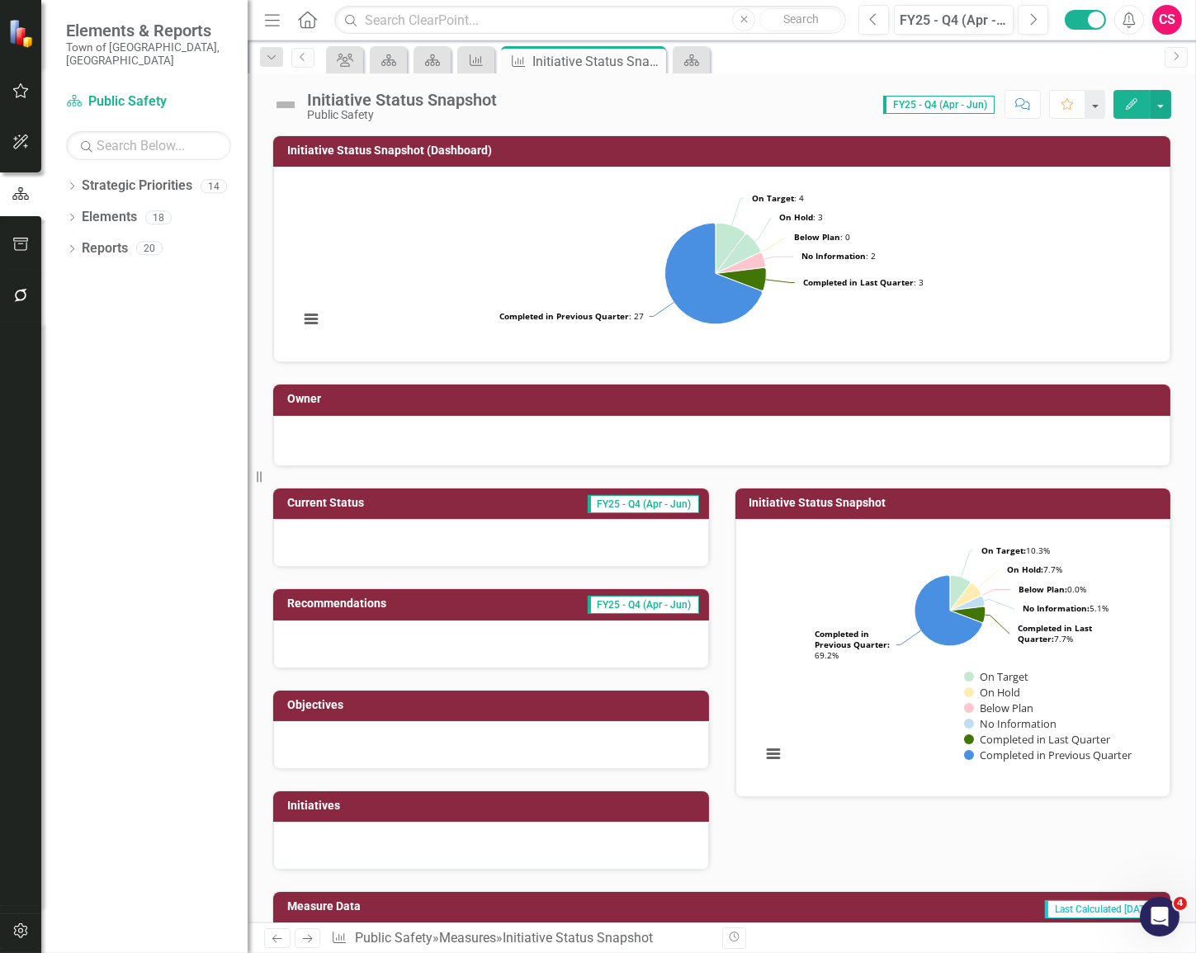
click at [785, 265] on rect "Interactive chart" at bounding box center [715, 262] width 850 height 165
click at [920, 260] on rect "Interactive chart" at bounding box center [715, 262] width 850 height 165
click at [919, 256] on rect "Interactive chart" at bounding box center [715, 262] width 850 height 165
click at [571, 229] on rect "Interactive chart" at bounding box center [715, 262] width 850 height 165
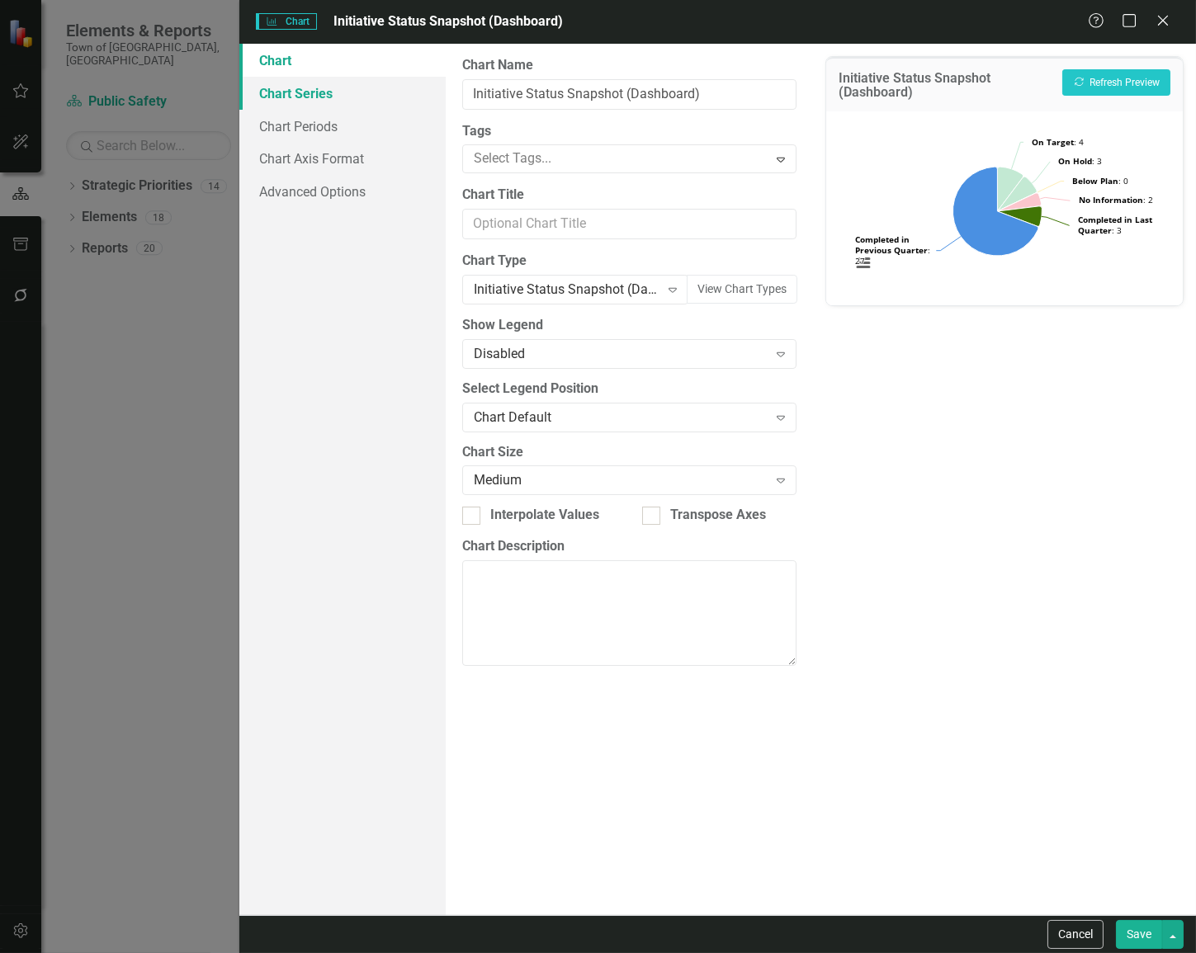
click at [357, 94] on link "Chart Series" at bounding box center [342, 93] width 206 height 33
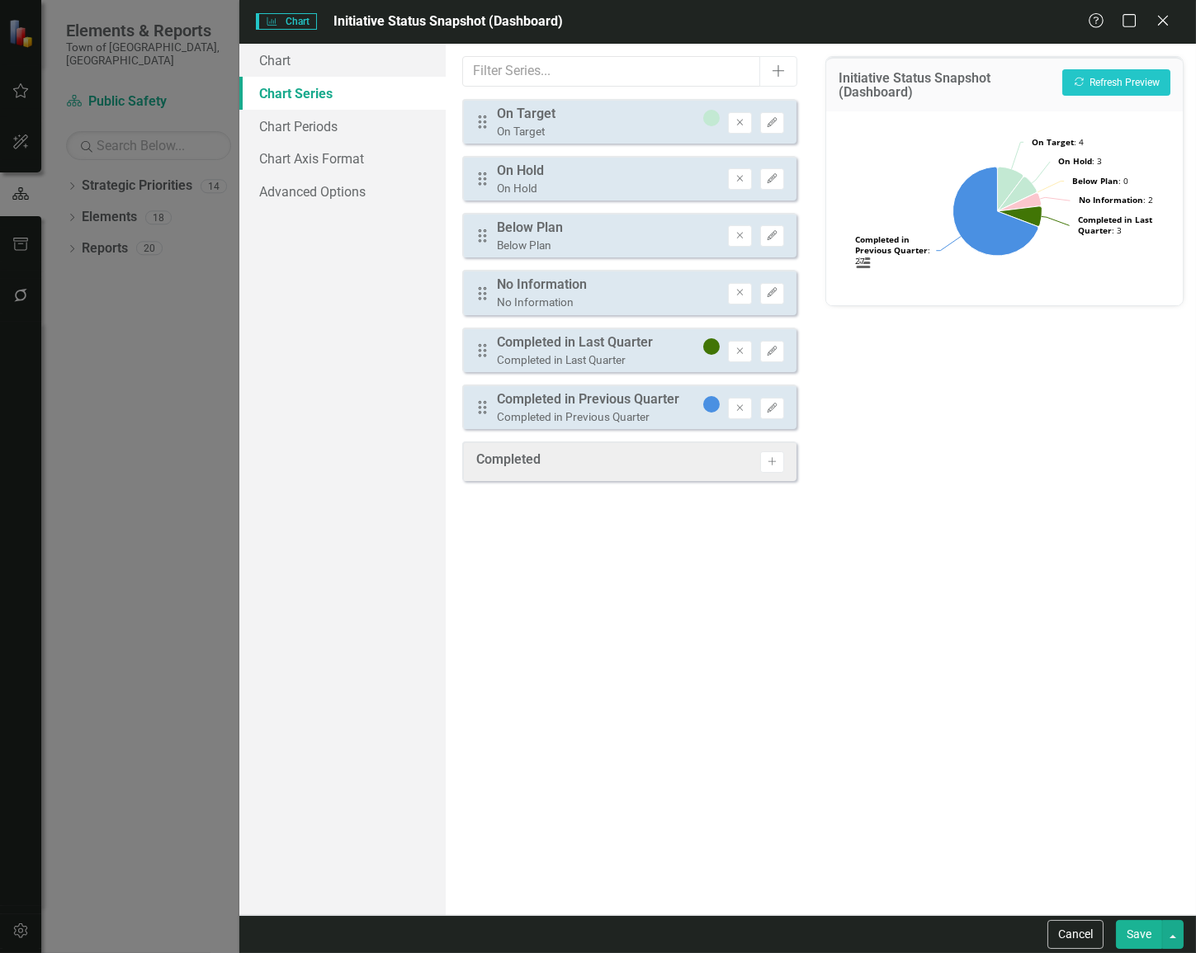
click at [767, 165] on div "Drag On Hold On Hold Remove Edit" at bounding box center [629, 178] width 335 height 45
click at [772, 283] on button "Edit" at bounding box center [772, 293] width 24 height 21
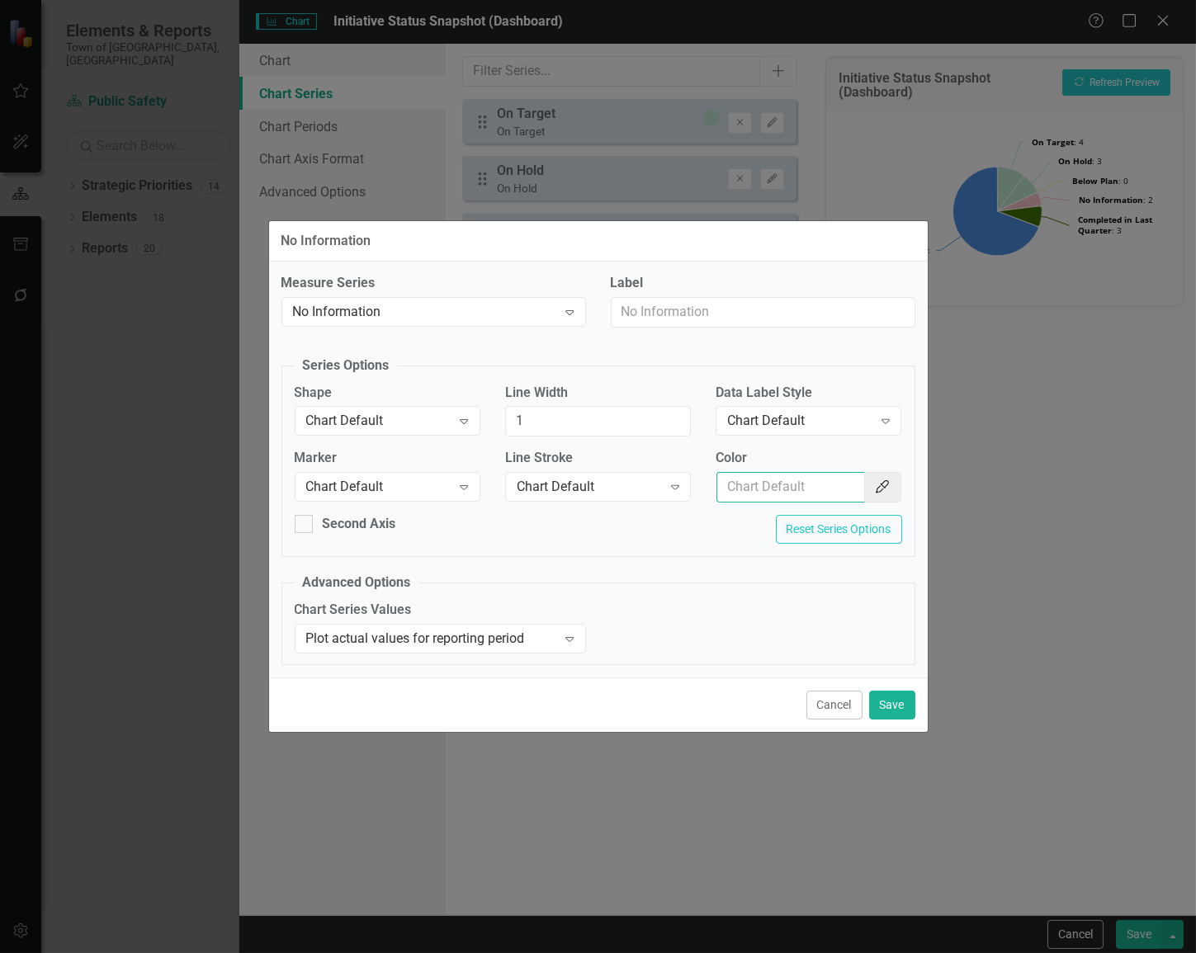
click at [791, 480] on input "Color" at bounding box center [790, 487] width 149 height 31
paste input "#C1DEF1"
type input "#C1DEF1"
click at [892, 702] on button "Save" at bounding box center [892, 705] width 46 height 29
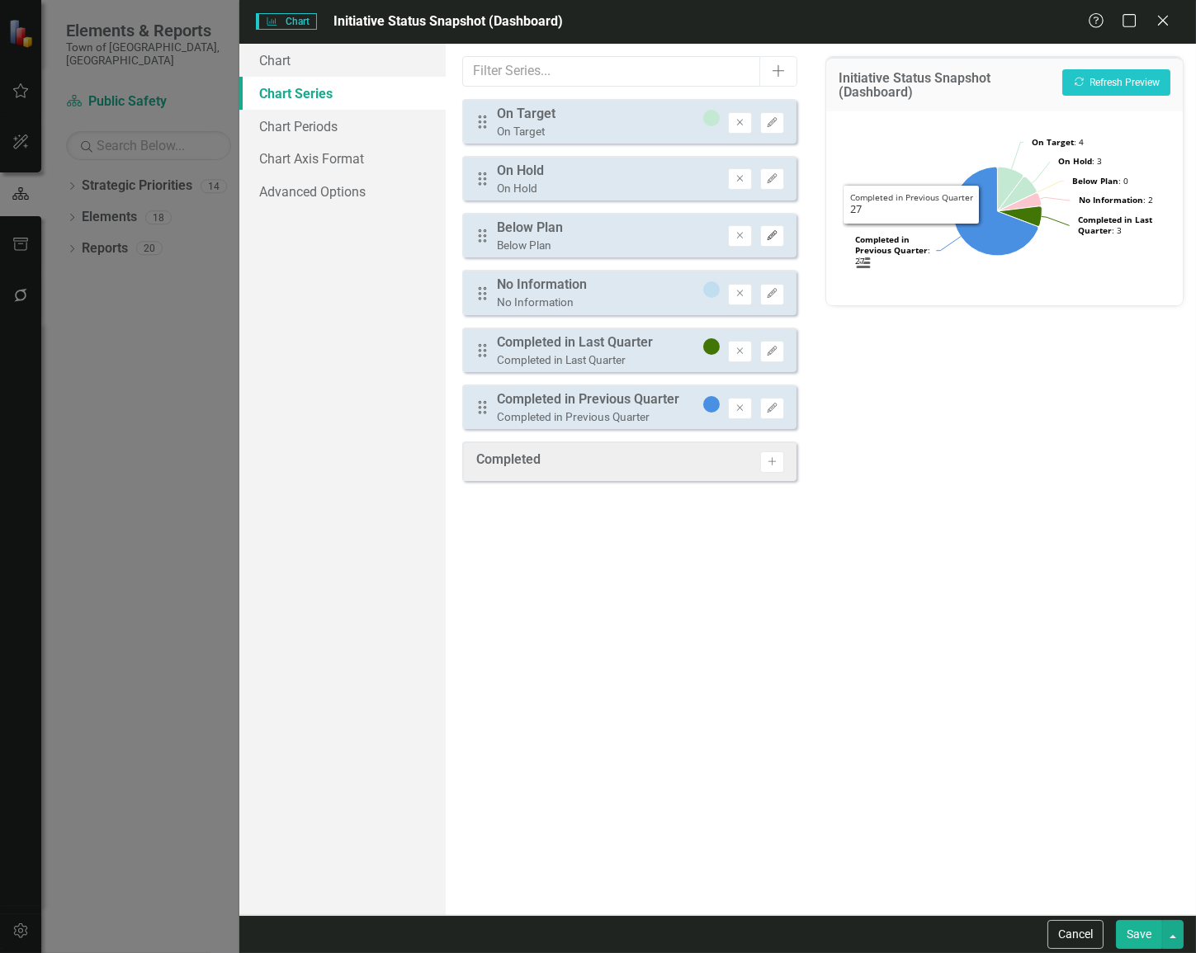
click at [776, 236] on icon "Edit" at bounding box center [772, 236] width 12 height 10
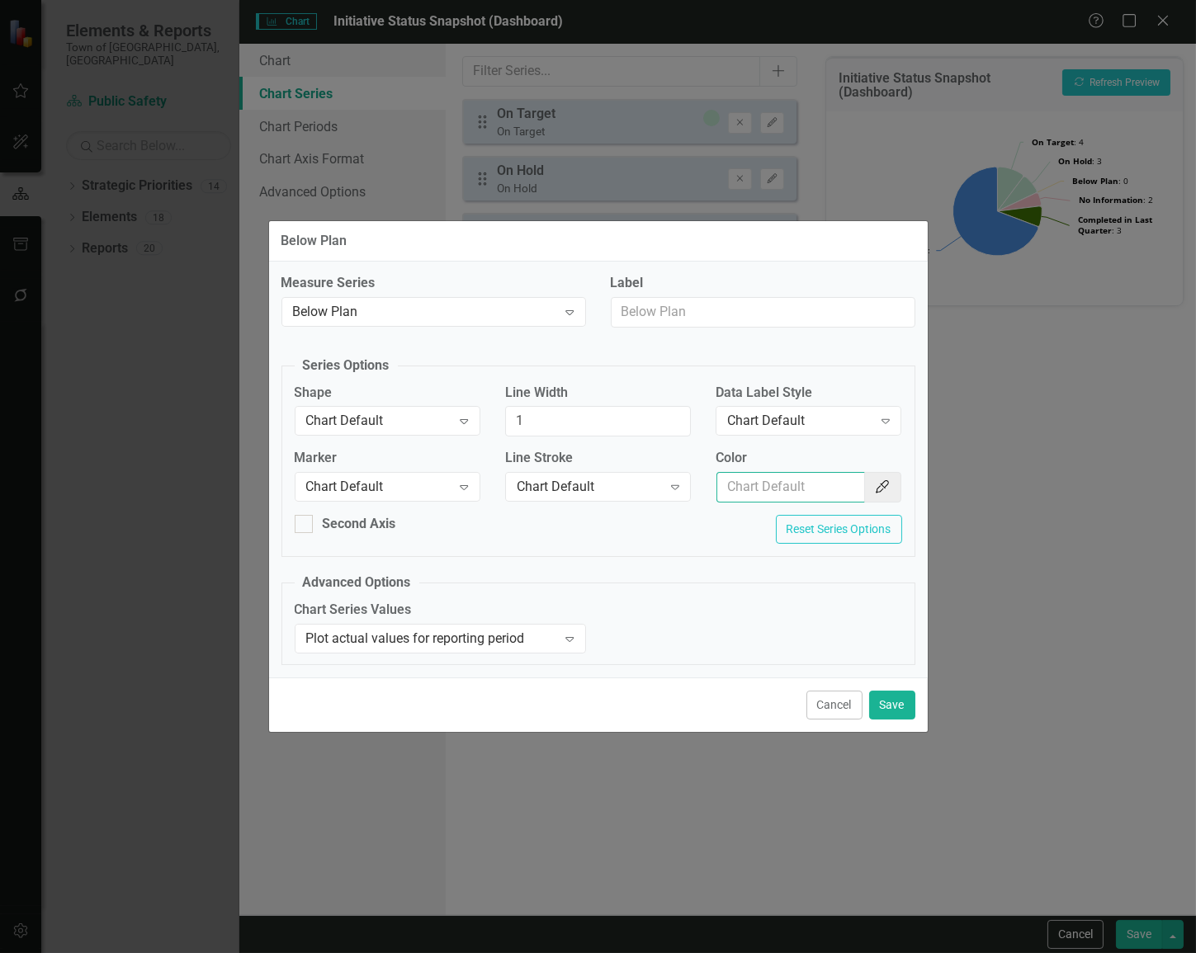
click at [800, 482] on input "Color" at bounding box center [790, 487] width 149 height 31
paste input "#FBC6CD"
type input "#FBC6CD"
click at [892, 697] on button "Save" at bounding box center [892, 705] width 46 height 29
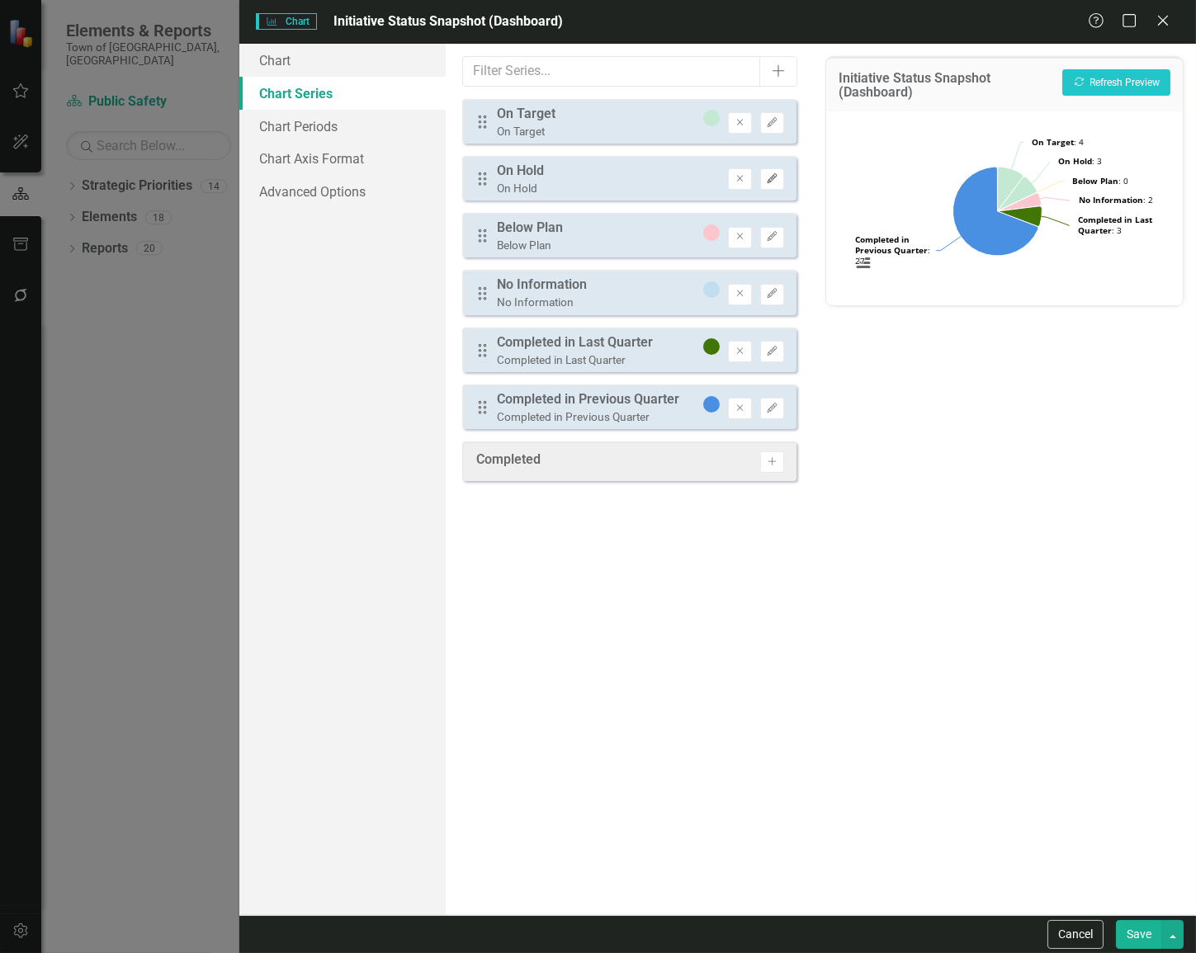
click at [768, 187] on button "Edit" at bounding box center [772, 178] width 24 height 21
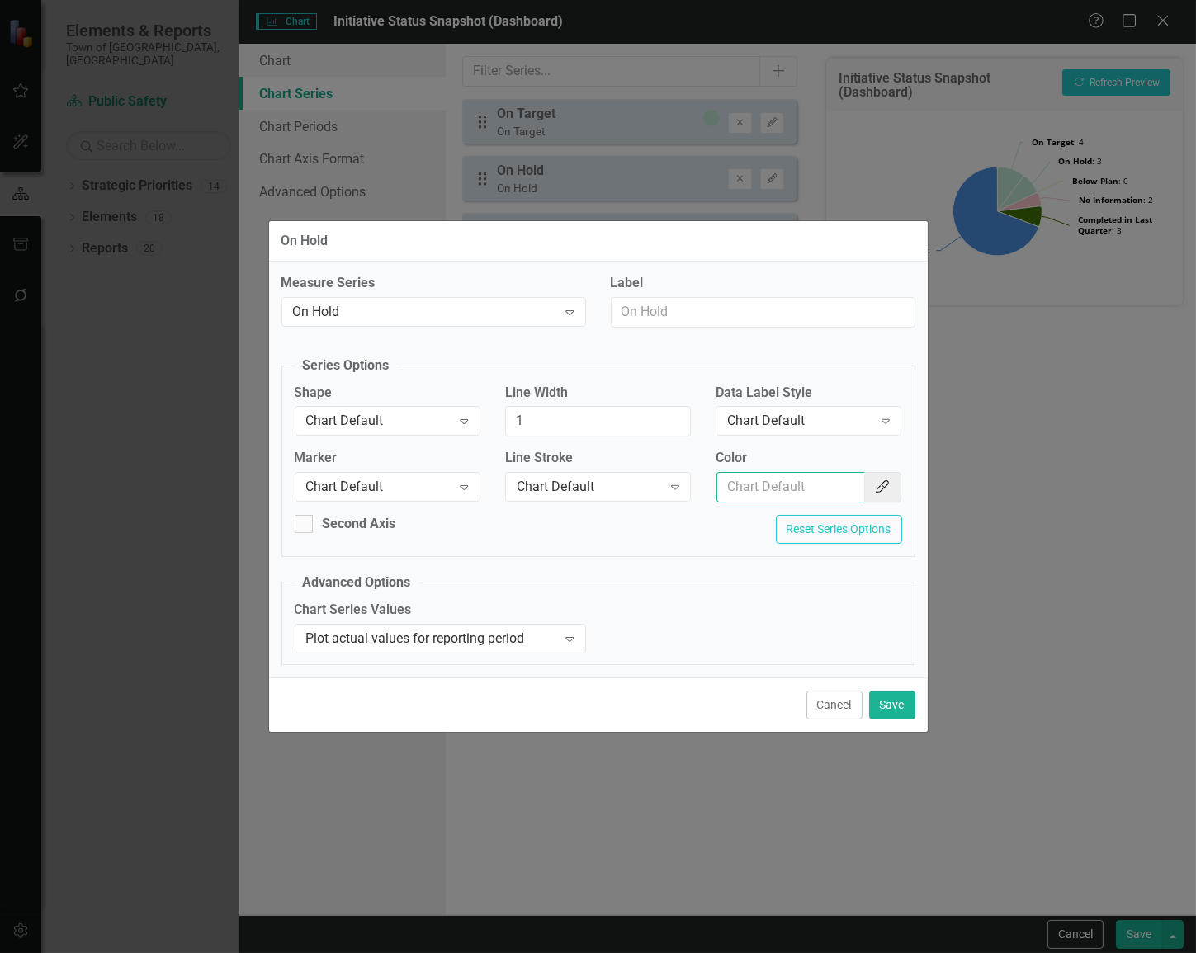
click at [772, 479] on input "Color" at bounding box center [790, 487] width 149 height 31
paste input "#C1DEF1"
drag, startPoint x: 808, startPoint y: 489, endPoint x: 661, endPoint y: 485, distance: 147.0
click at [661, 485] on div "Marker Chart Default Expand Line Stroke Chart Default Expand Color #C1DEF1 Colo…" at bounding box center [598, 482] width 632 height 66
paste input "FFECB3"
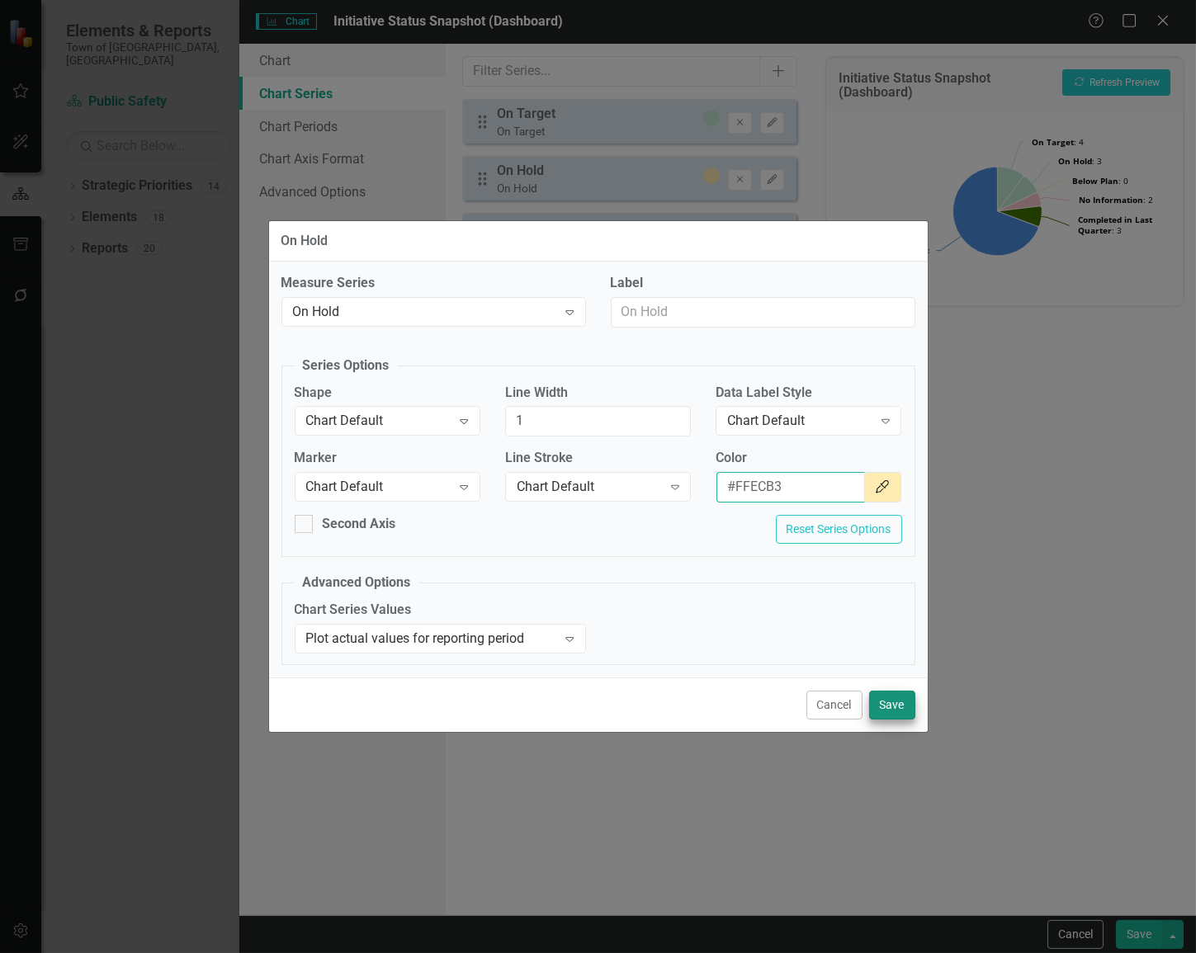
type input "#FFECB3"
click at [883, 717] on button "Save" at bounding box center [892, 705] width 46 height 29
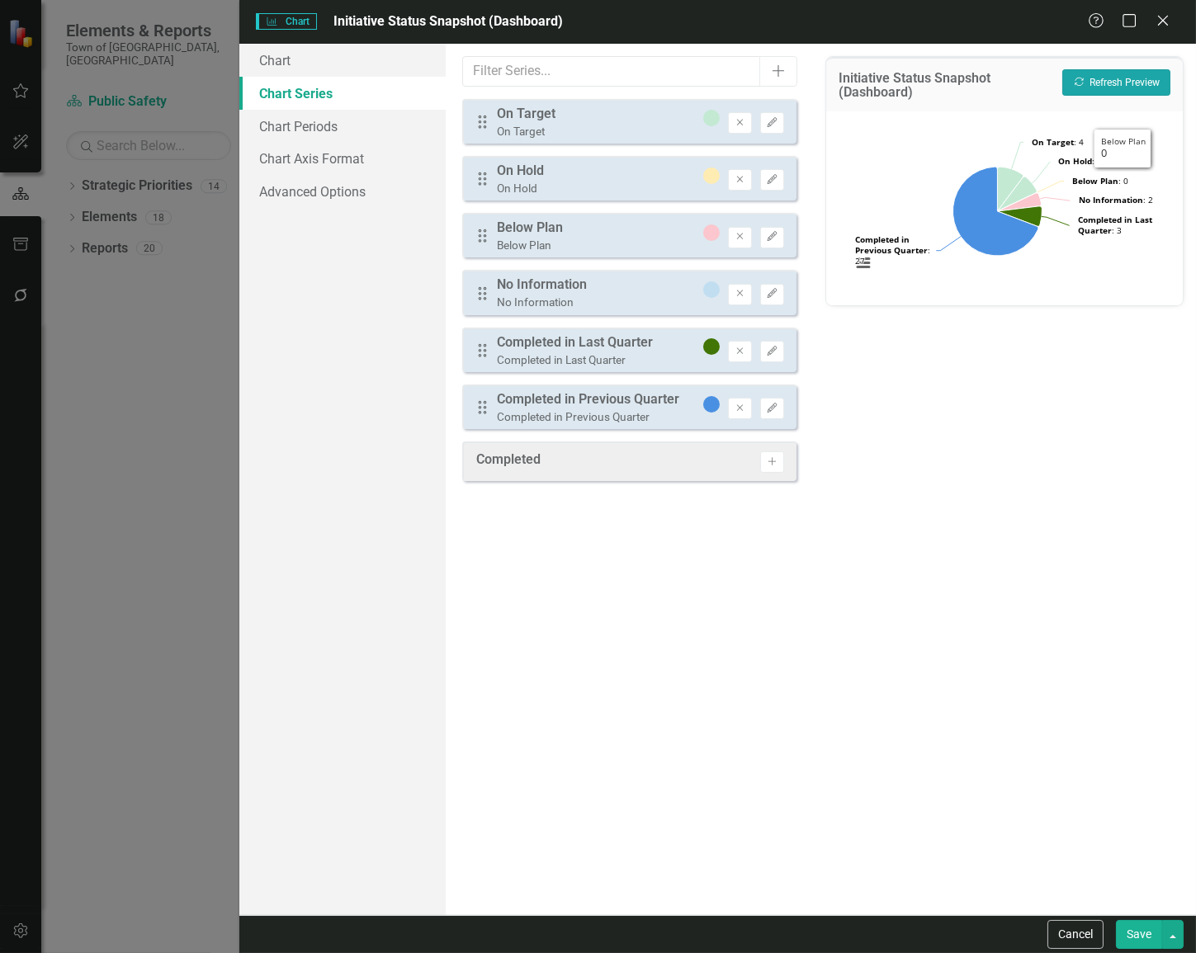
drag, startPoint x: 1100, startPoint y: 74, endPoint x: 1120, endPoint y: 105, distance: 36.4
click at [989, 72] on button "Recalculate Refresh Preview" at bounding box center [1116, 82] width 108 height 26
click at [989, 928] on button "Save" at bounding box center [1139, 934] width 46 height 29
